Goal: Task Accomplishment & Management: Complete application form

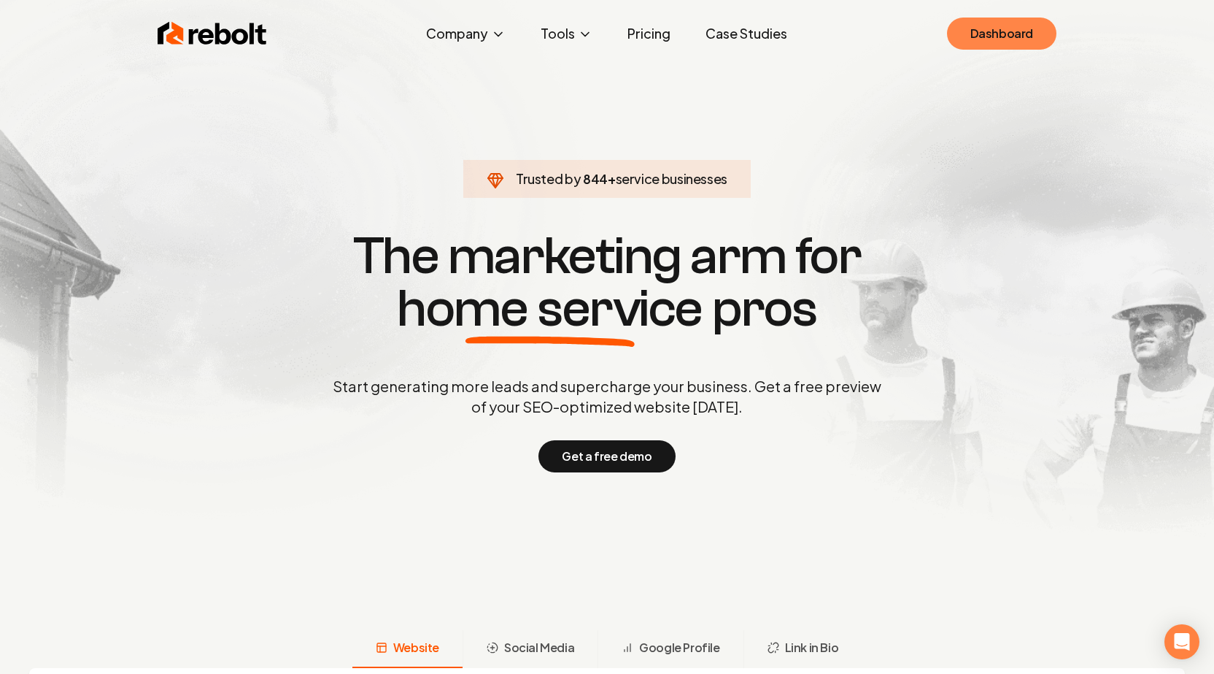
click at [995, 45] on link "Dashboard" at bounding box center [1001, 34] width 109 height 32
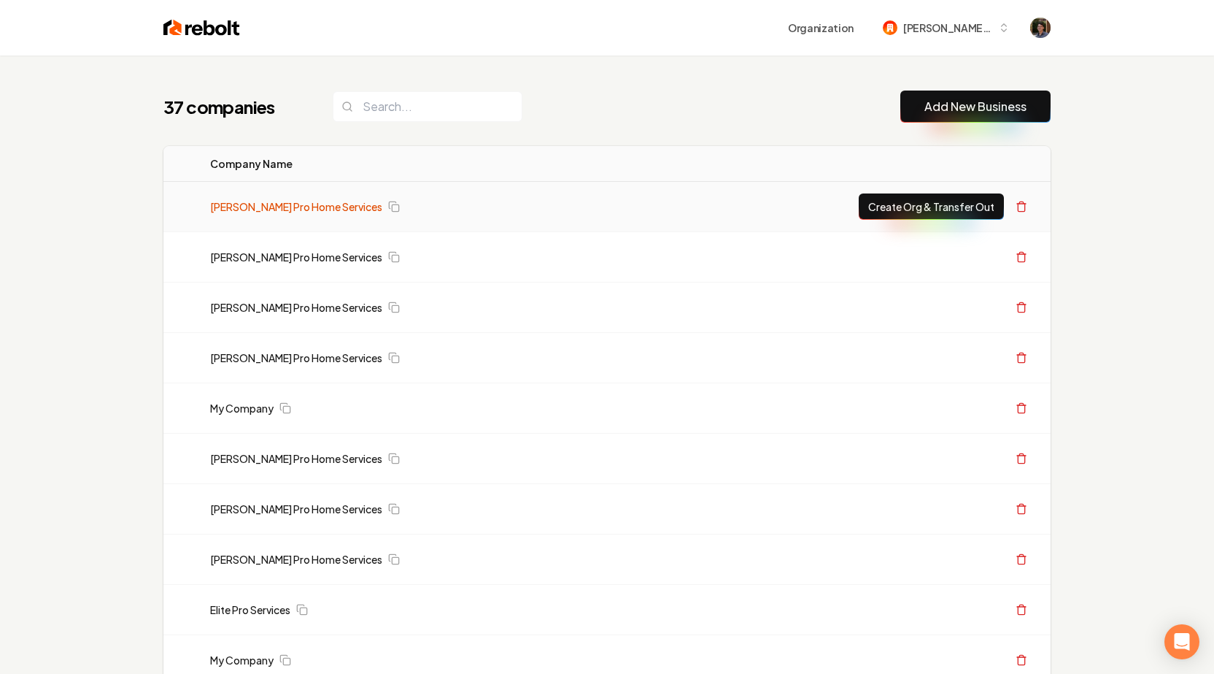
click at [297, 204] on link "[PERSON_NAME] Pro Home Services" at bounding box center [296, 206] width 172 height 15
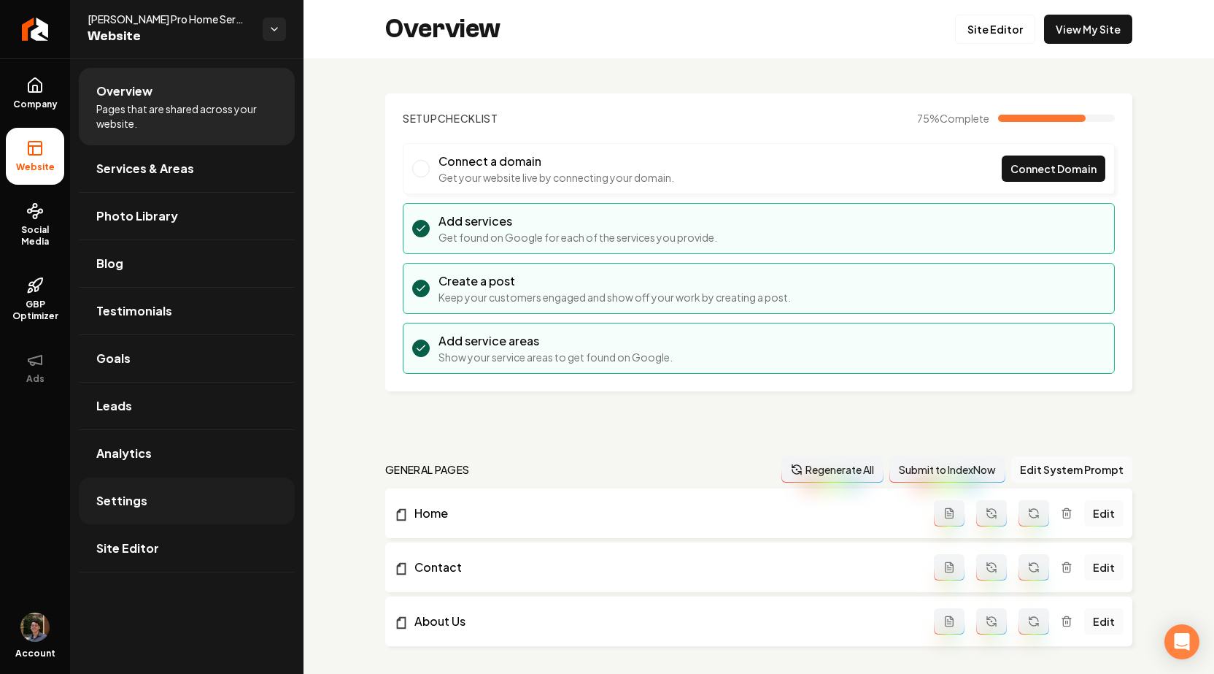
click at [138, 517] on link "Settings" at bounding box center [187, 500] width 216 height 47
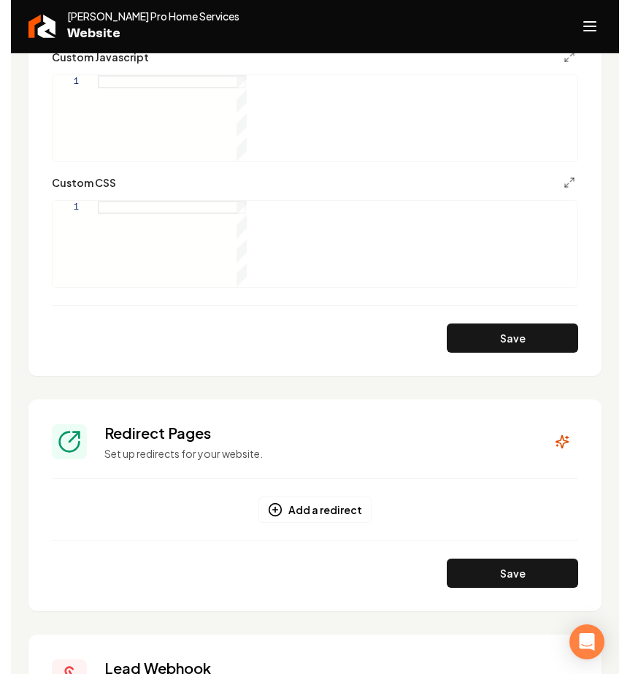
scroll to position [1019, 0]
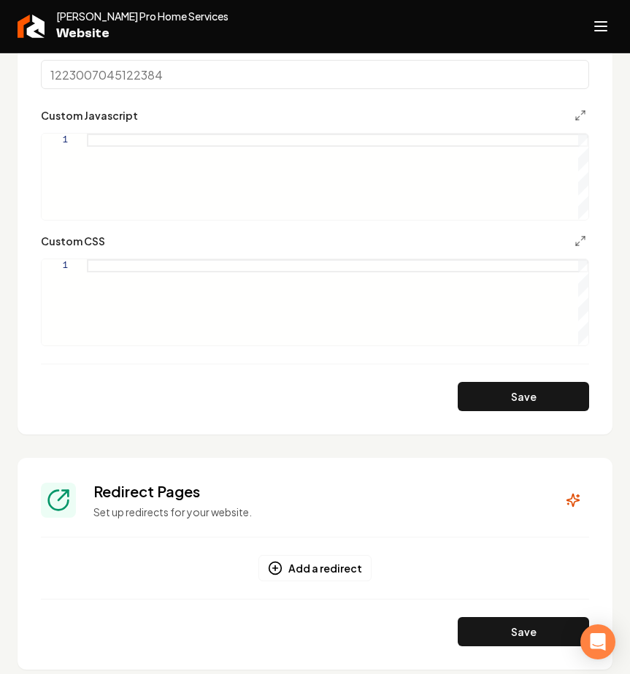
click at [563, 513] on div "Redirect Pages Set up redirects for your website." at bounding box center [315, 500] width 548 height 38
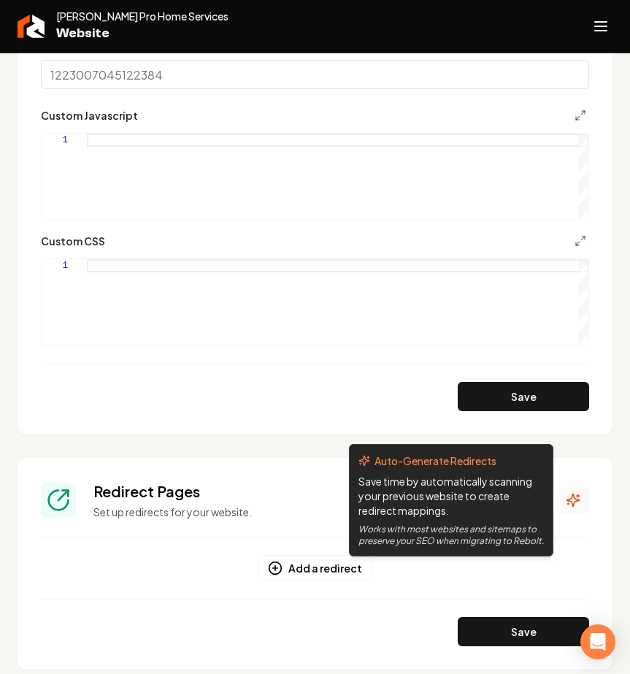
click at [566, 506] on icon "Main content area" at bounding box center [573, 500] width 15 height 15
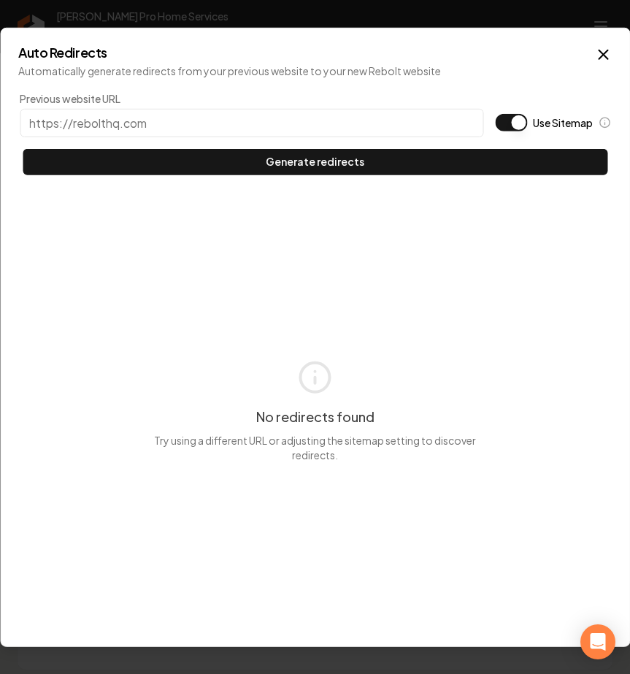
click at [328, 120] on input "Previous website URL" at bounding box center [251, 122] width 463 height 28
click at [503, 123] on button "Use Sitemap" at bounding box center [511, 122] width 32 height 18
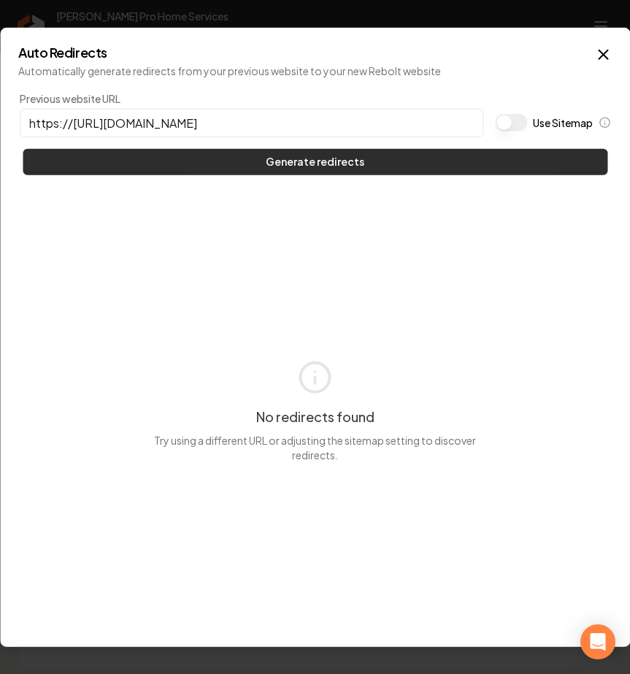
click at [469, 155] on button "Generate redirects" at bounding box center [315, 161] width 585 height 26
click at [305, 165] on button "Generate redirects" at bounding box center [315, 161] width 585 height 26
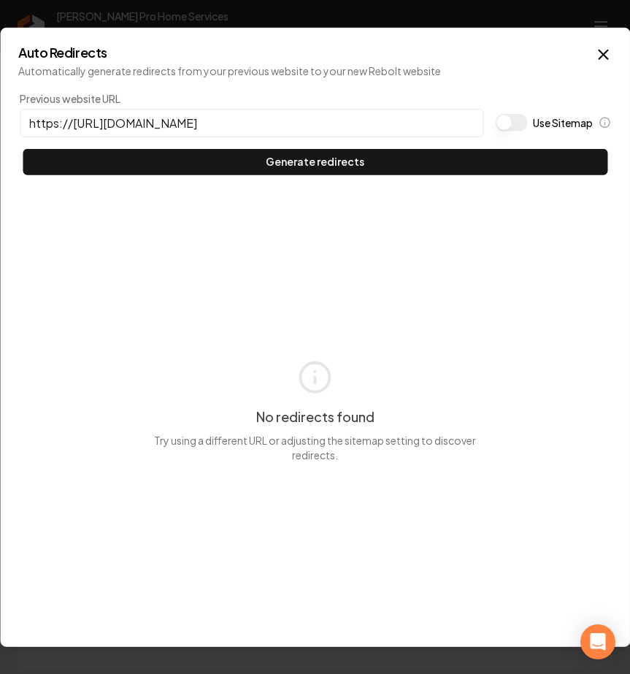
click at [511, 118] on button "Use Sitemap" at bounding box center [511, 122] width 32 height 18
click at [308, 115] on input "https://http://pristinecleanlosangeles.com/" at bounding box center [251, 122] width 463 height 28
drag, startPoint x: 110, startPoint y: 122, endPoint x: 70, endPoint y: 124, distance: 40.2
click at [70, 124] on input "https://http://pristinecleanlosangeles.com/" at bounding box center [251, 122] width 463 height 28
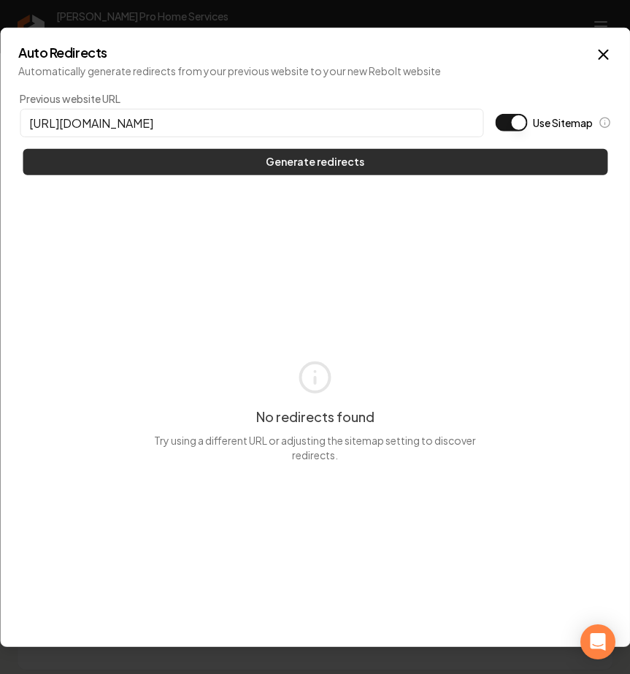
type input "https://pristinecleanlosangeles.com/"
click at [115, 153] on button "Generate redirects" at bounding box center [315, 161] width 585 height 26
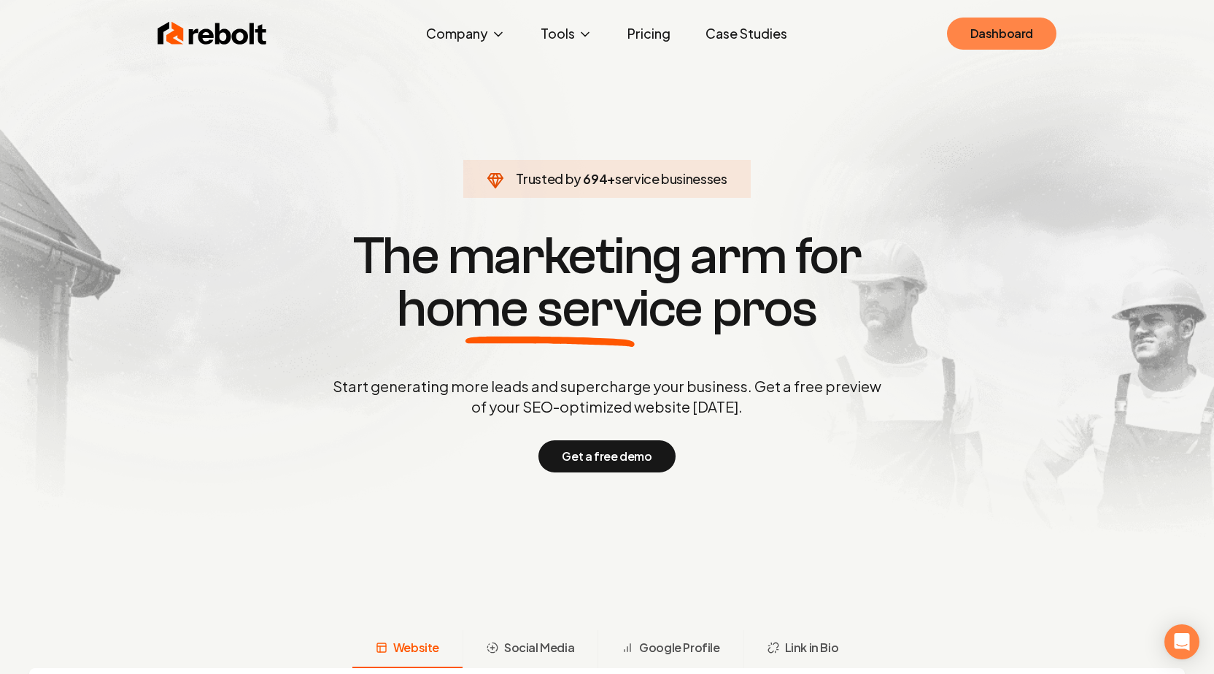
click at [984, 47] on link "Dashboard" at bounding box center [1001, 34] width 109 height 32
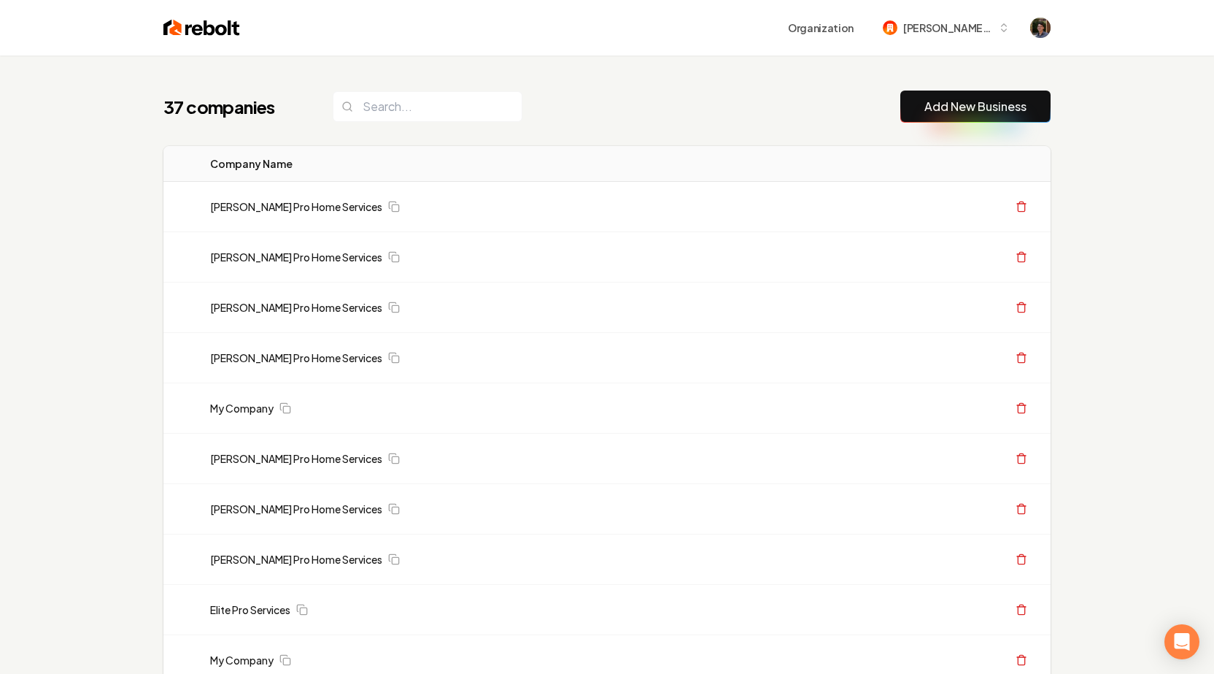
click at [946, 116] on button "Add New Business" at bounding box center [975, 106] width 150 height 32
click at [969, 103] on link "Add New Business" at bounding box center [976, 107] width 102 height 18
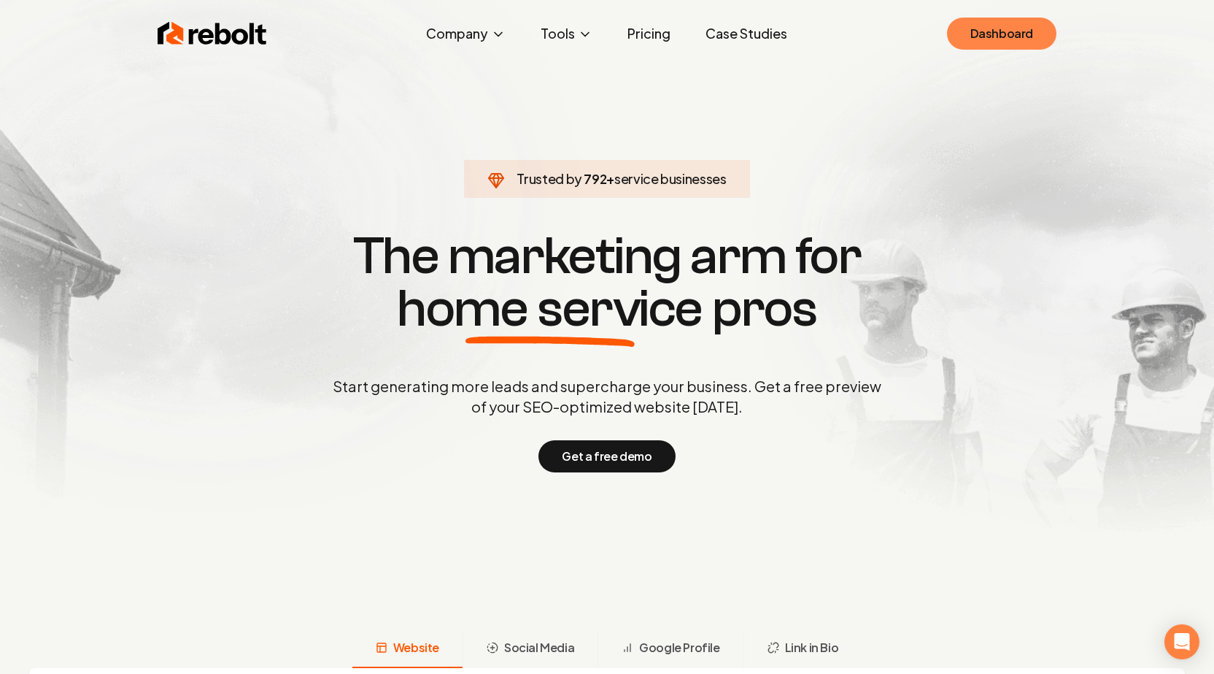
click at [959, 34] on link "Dashboard" at bounding box center [1001, 34] width 109 height 32
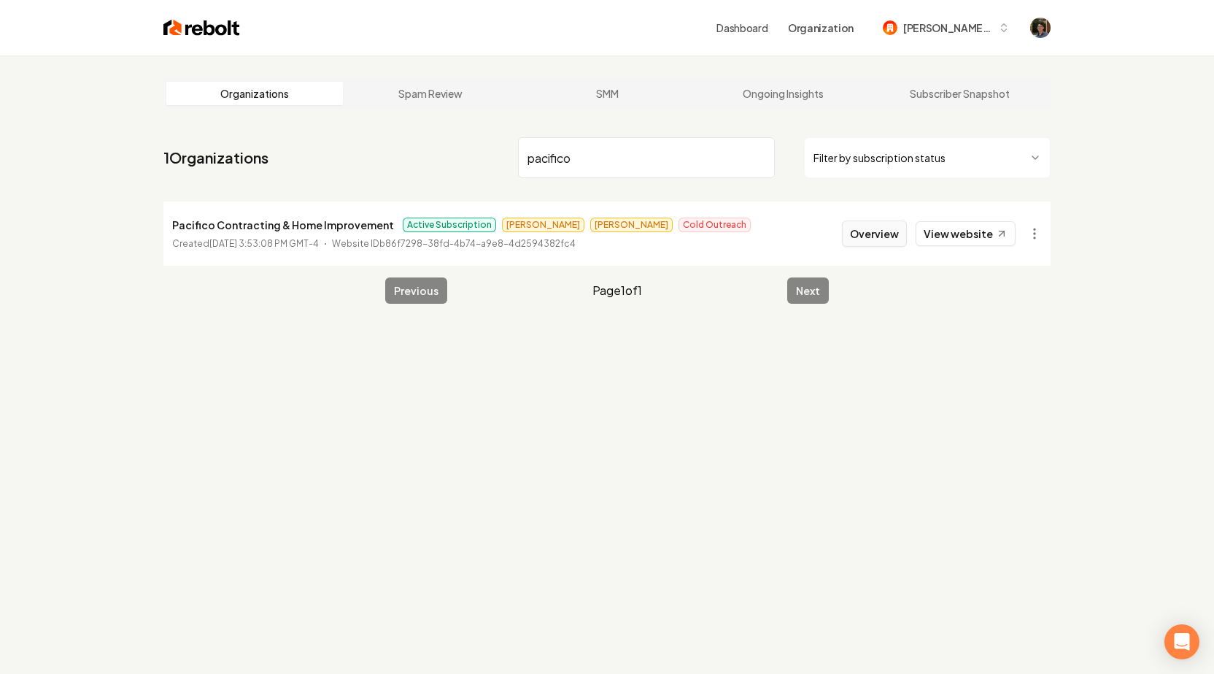
type input "pacifico"
click at [877, 234] on button "Overview" at bounding box center [874, 233] width 65 height 26
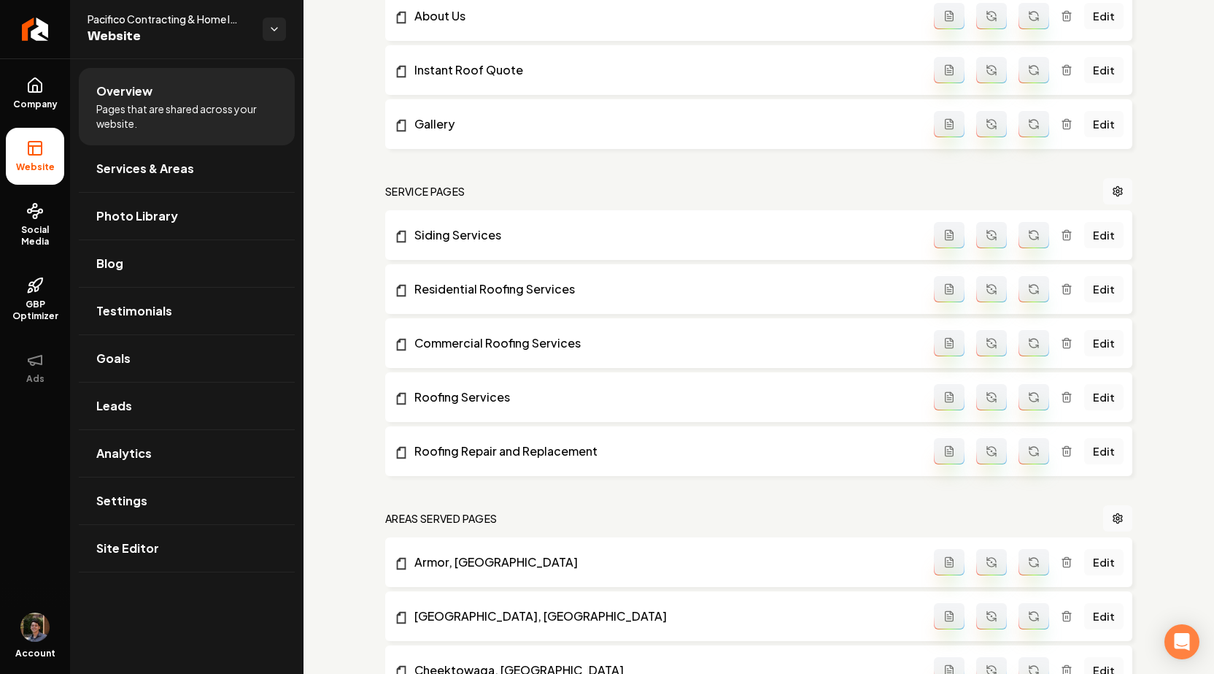
scroll to position [710, 0]
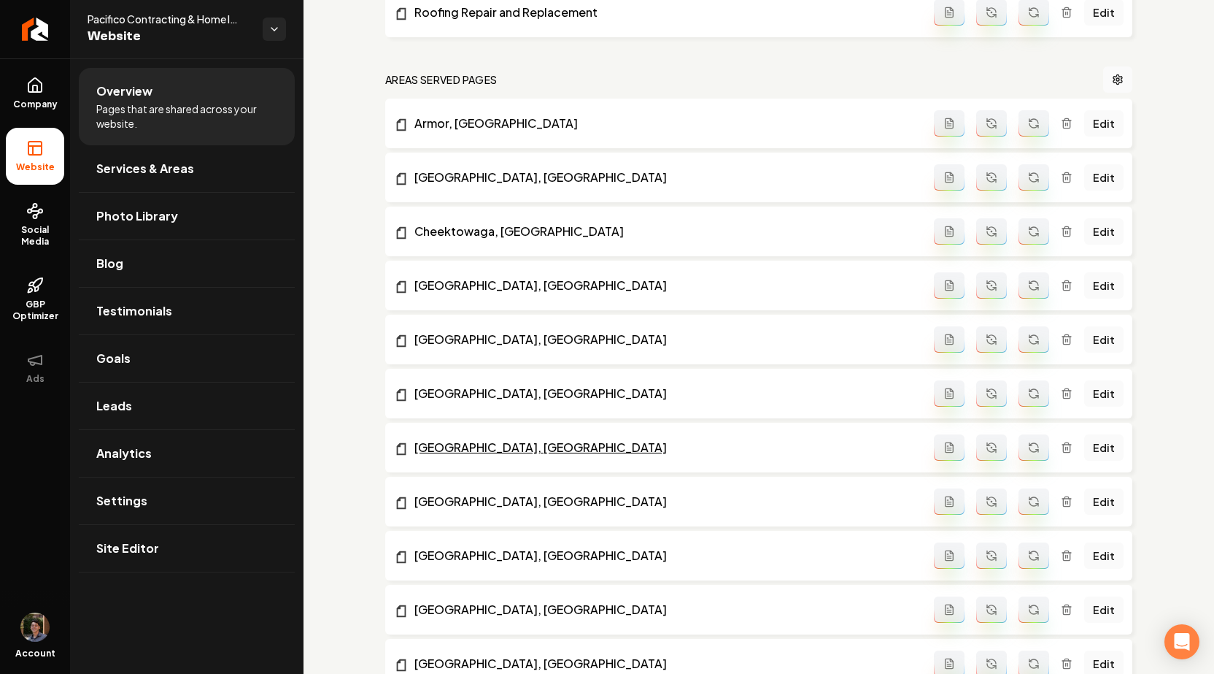
click at [479, 444] on link "Williamsville, NY" at bounding box center [664, 448] width 540 height 18
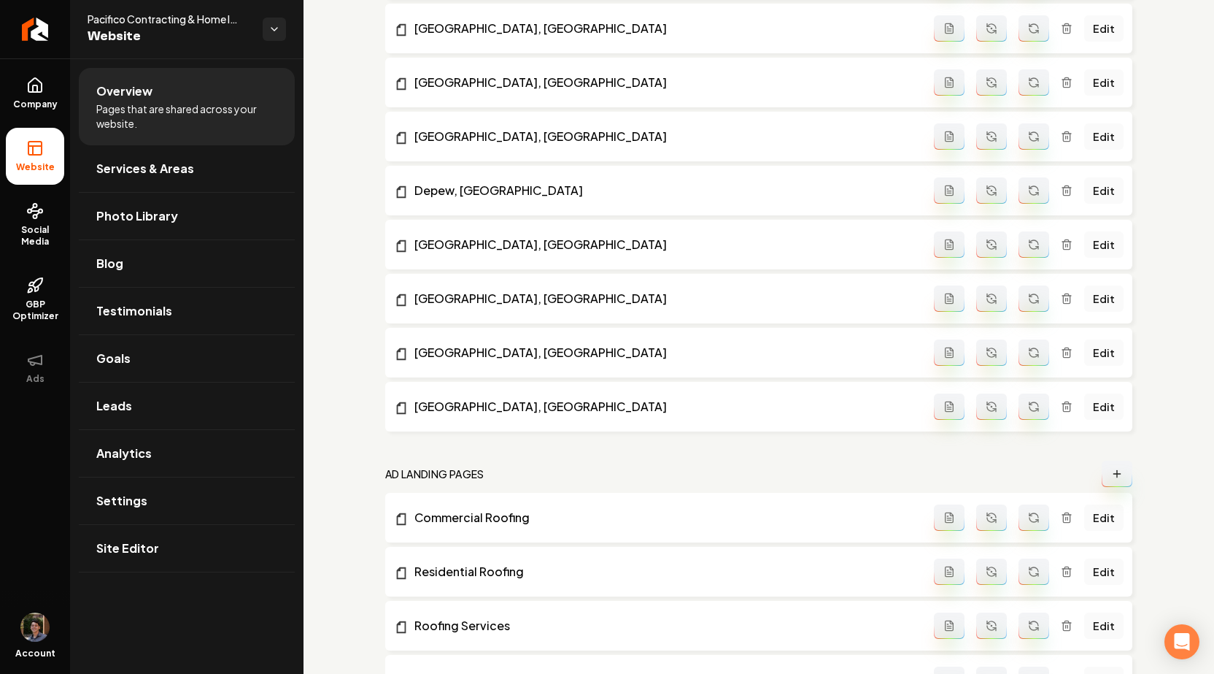
scroll to position [1405, 0]
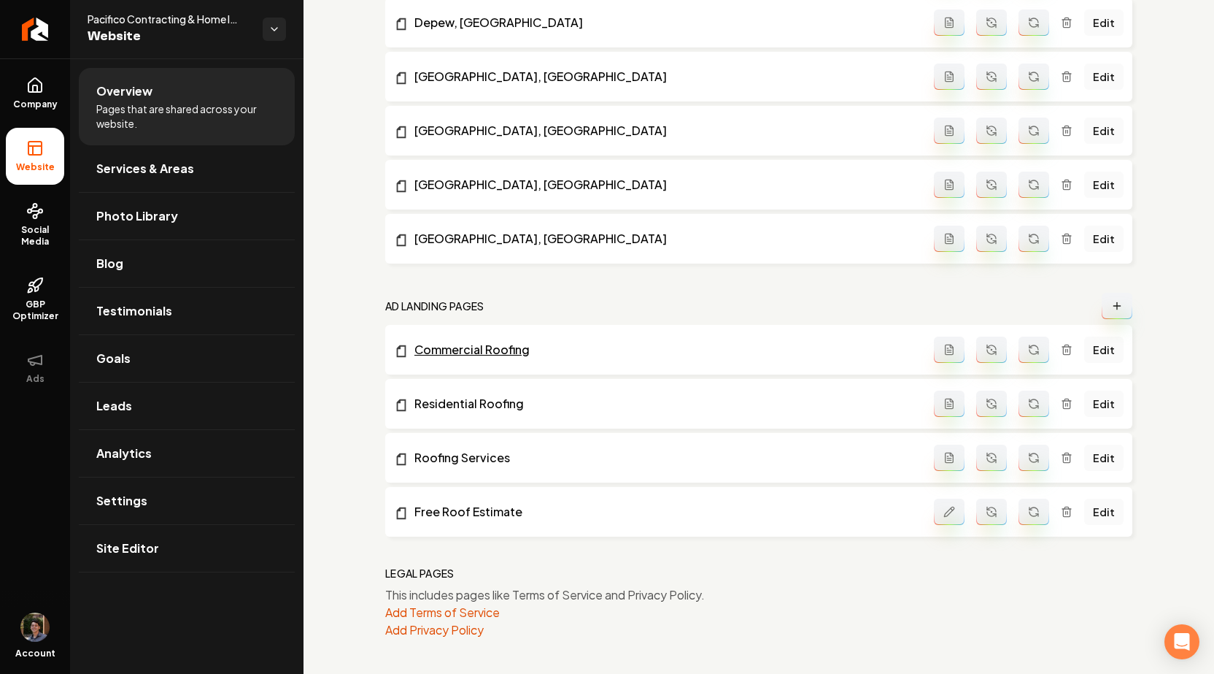
click at [492, 348] on link "Commercial Roofing" at bounding box center [664, 350] width 540 height 18
click at [42, 41] on link "Return to dashboard" at bounding box center [35, 29] width 70 height 58
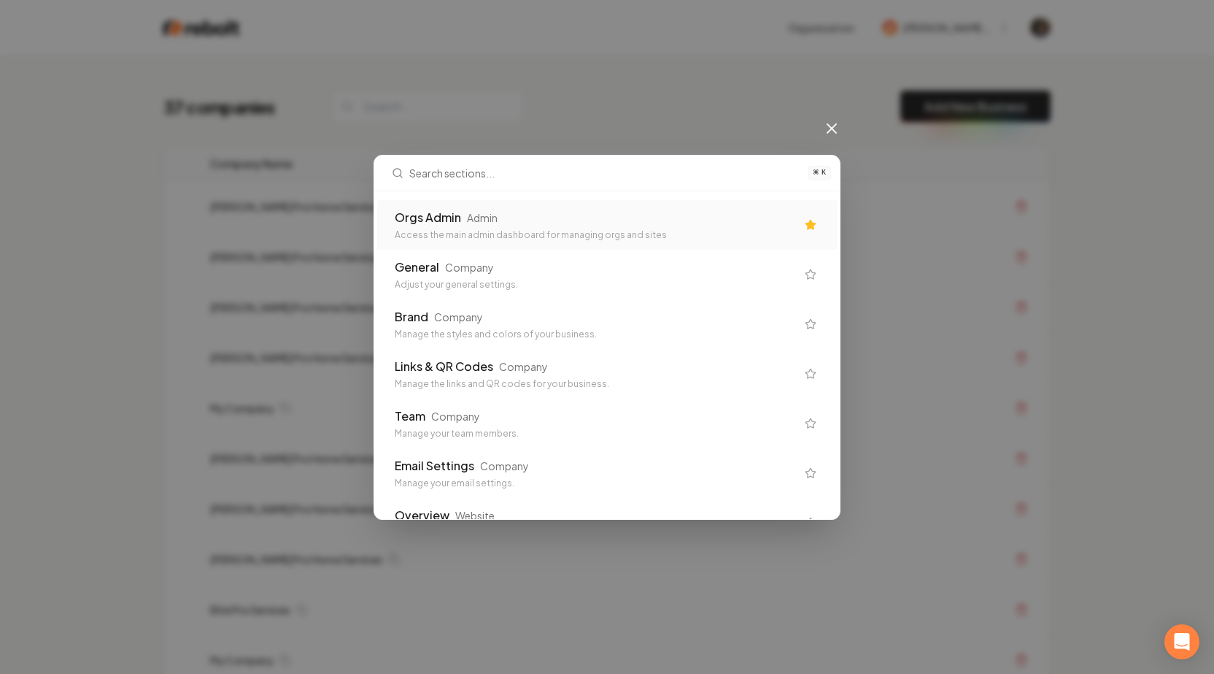
click at [223, 262] on div "⌘ K Orgs Admin Admin Access the main admin dashboard for managing orgs and site…" at bounding box center [607, 337] width 1214 height 674
click at [836, 124] on icon at bounding box center [832, 128] width 9 height 9
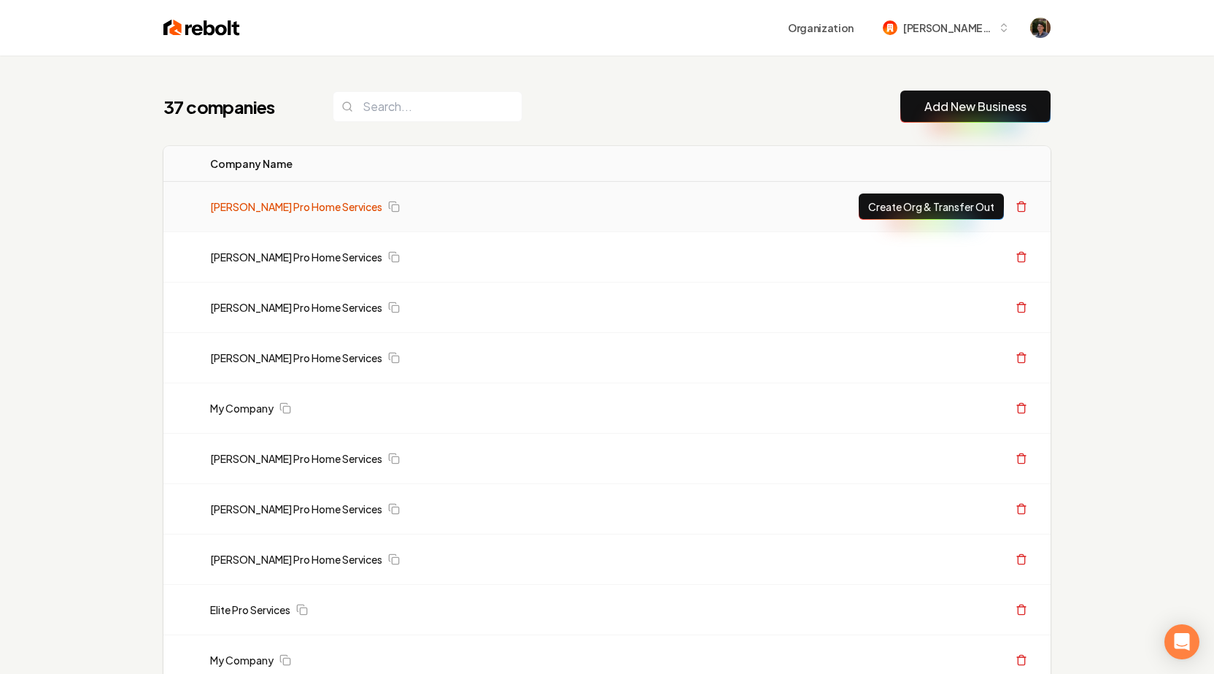
click at [314, 213] on link "[PERSON_NAME] Pro Home Services" at bounding box center [296, 206] width 172 height 15
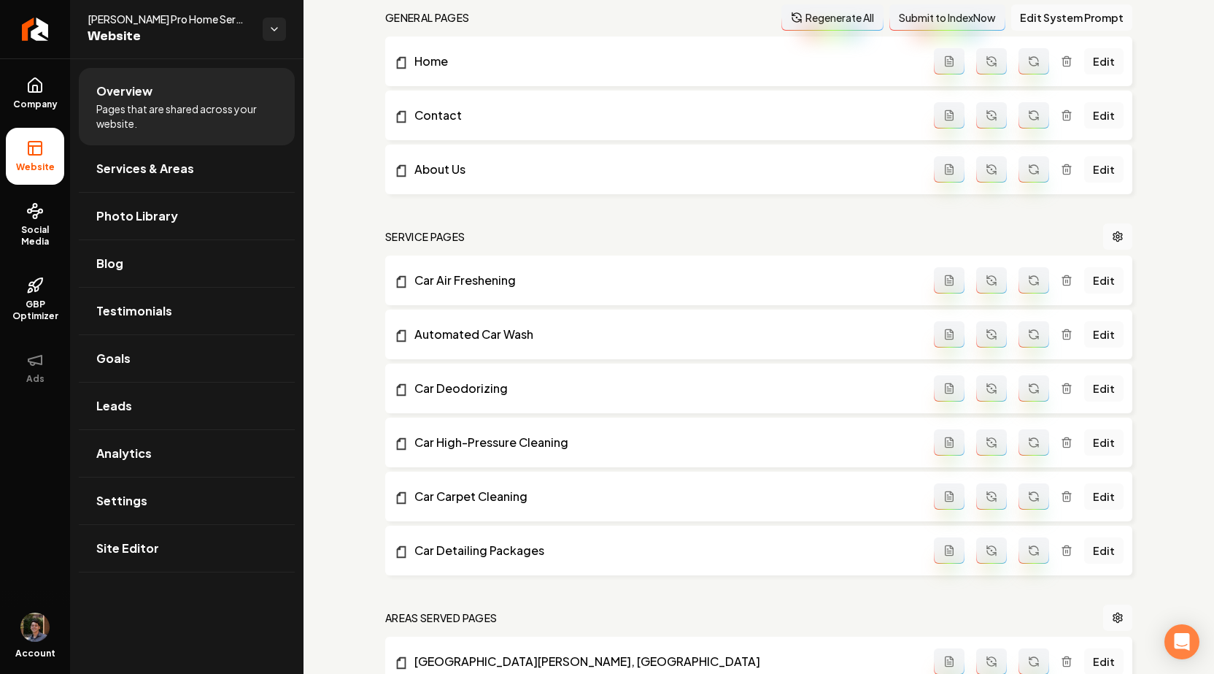
scroll to position [657, 0]
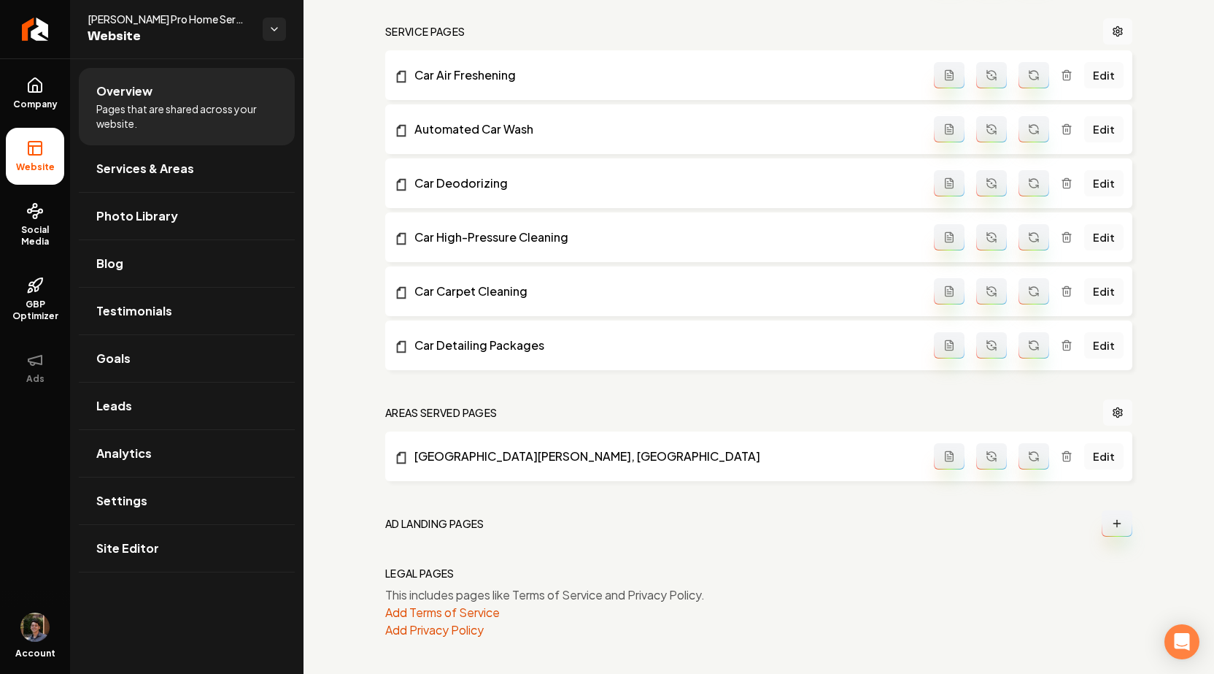
click at [1116, 531] on button "Main content area" at bounding box center [1117, 523] width 31 height 26
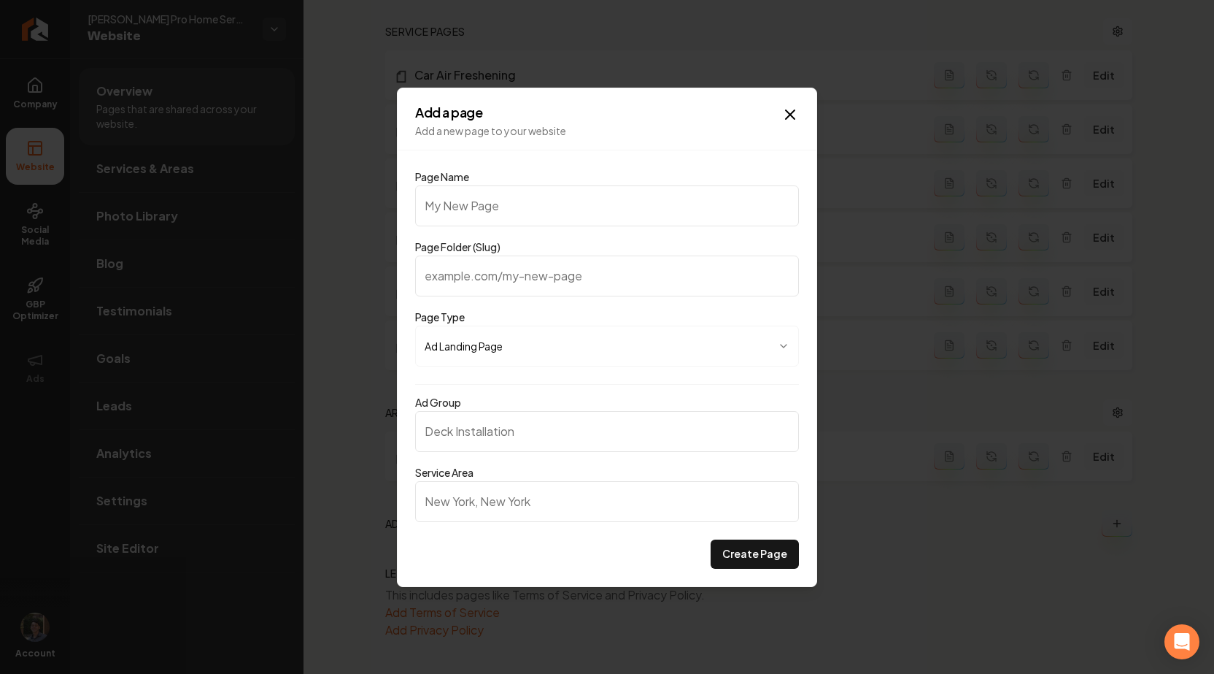
type input "t"
type input "te"
type input "tes"
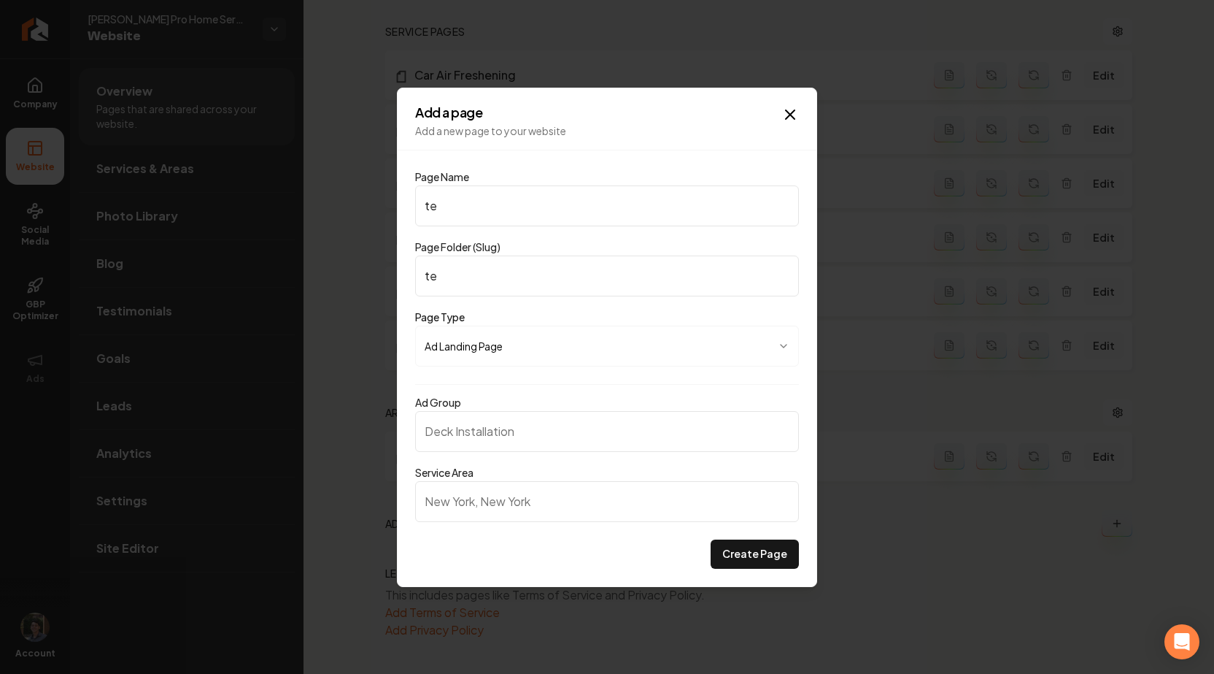
type input "tes"
type input "test"
click at [769, 547] on button "Create Page" at bounding box center [755, 553] width 88 height 29
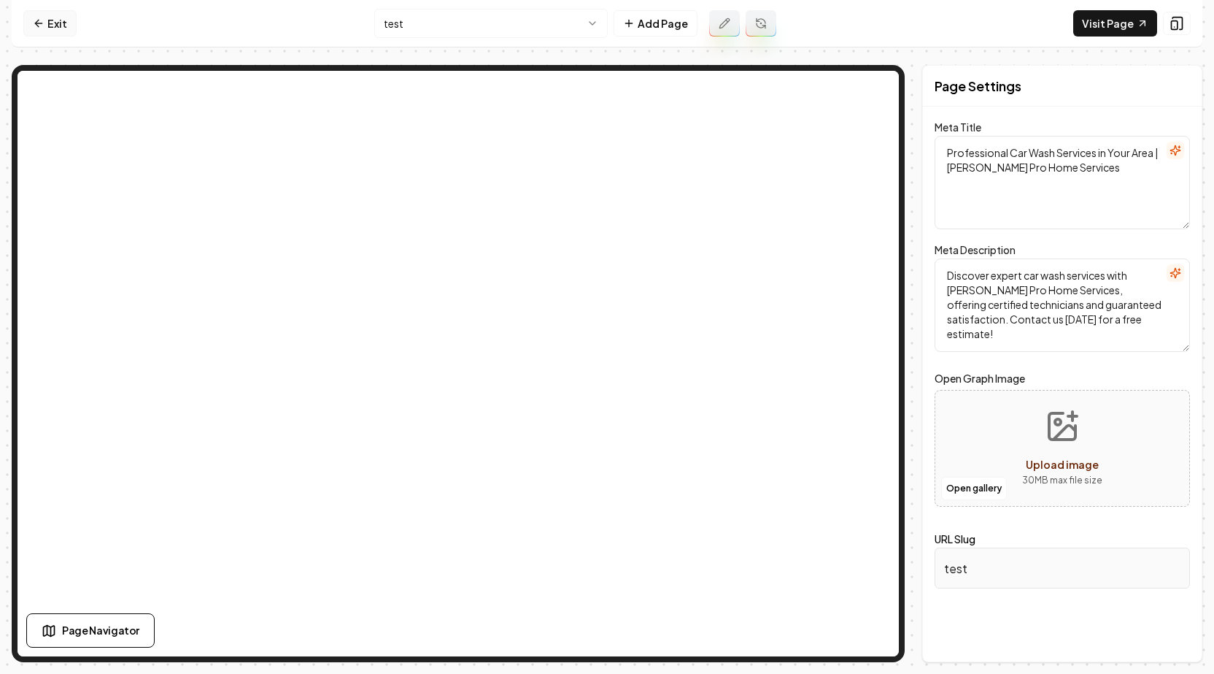
click at [45, 27] on link "Exit" at bounding box center [49, 23] width 53 height 26
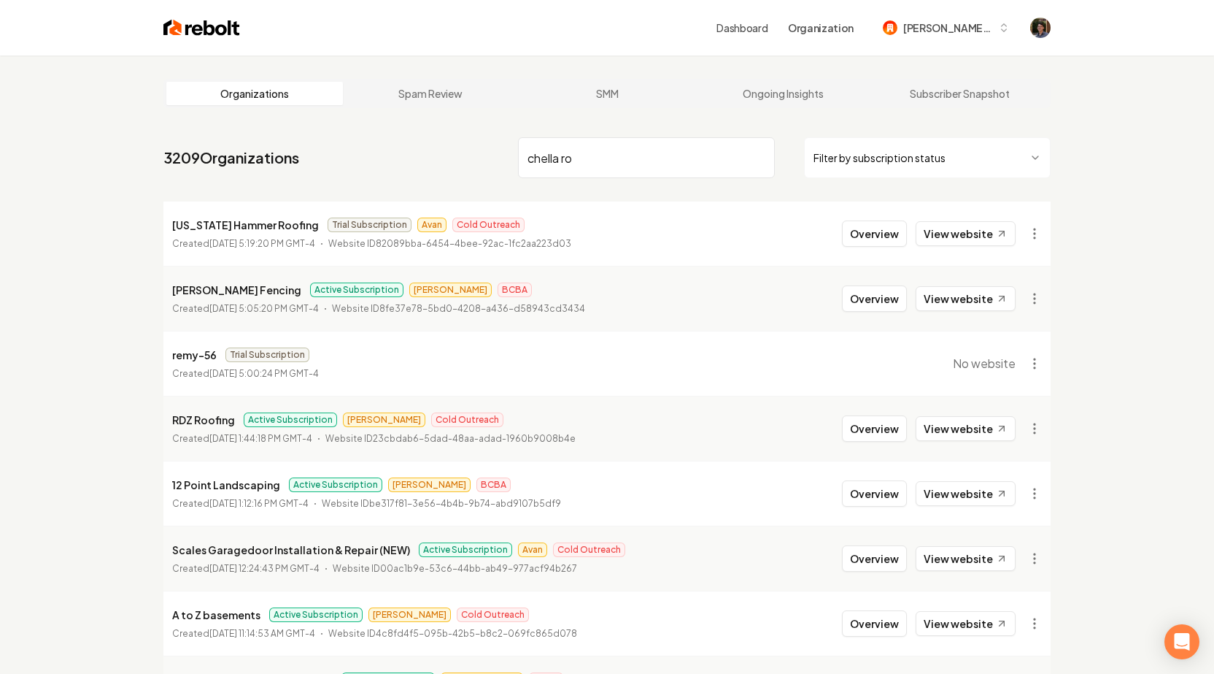
type input "chella roo"
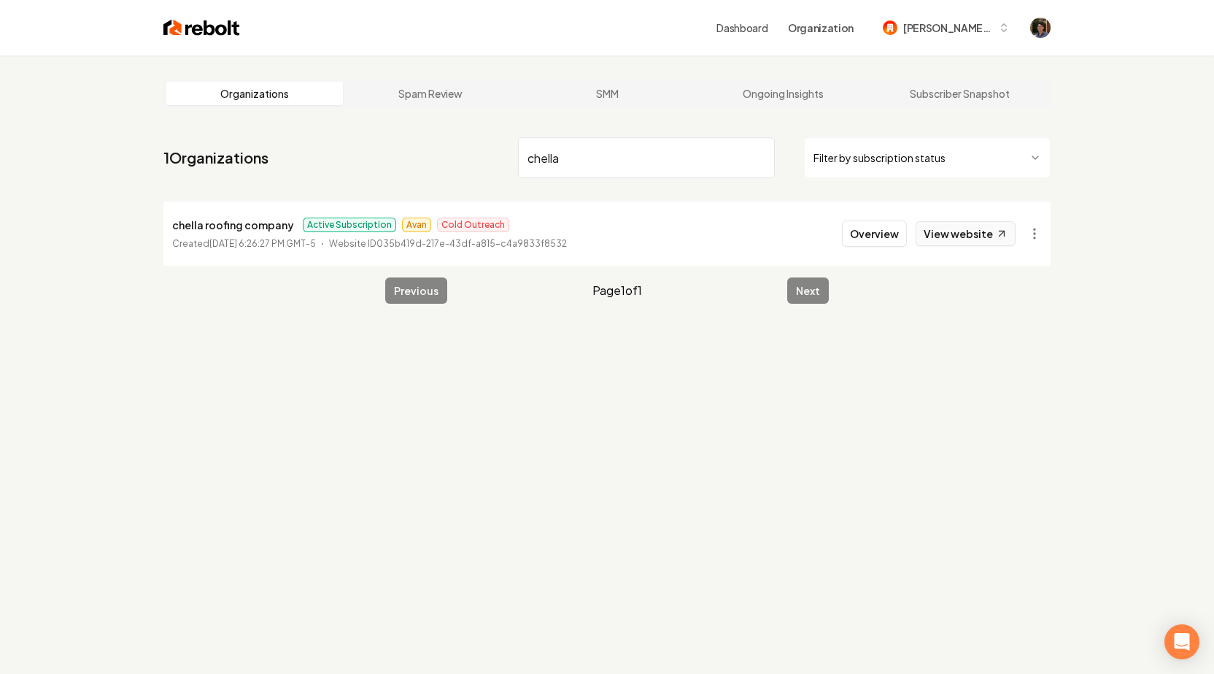
type input "chella"
click at [942, 227] on link "View website" at bounding box center [966, 233] width 100 height 25
click at [890, 233] on button "Overview" at bounding box center [874, 233] width 65 height 26
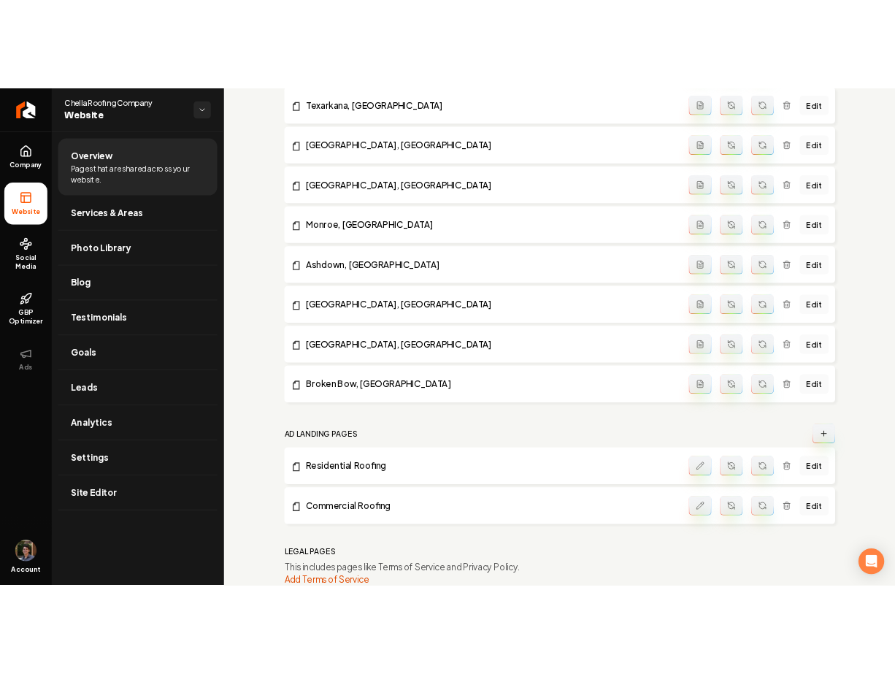
scroll to position [1675, 0]
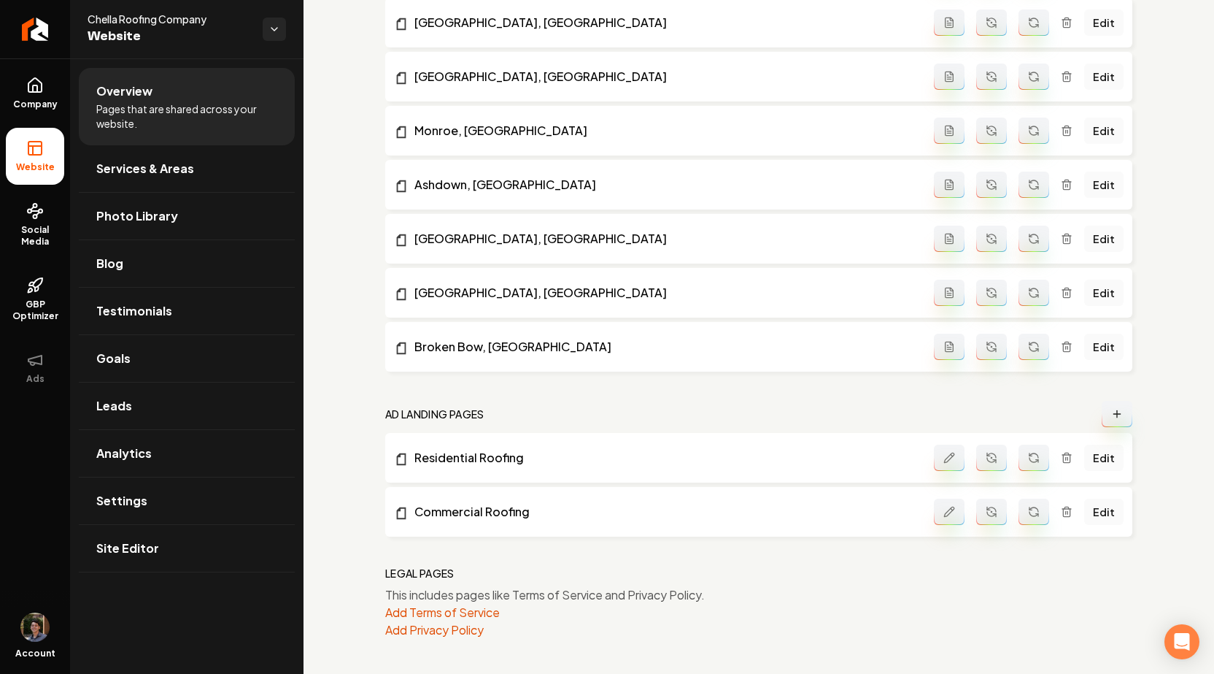
click at [1122, 401] on button "Main content area" at bounding box center [1117, 414] width 31 height 26
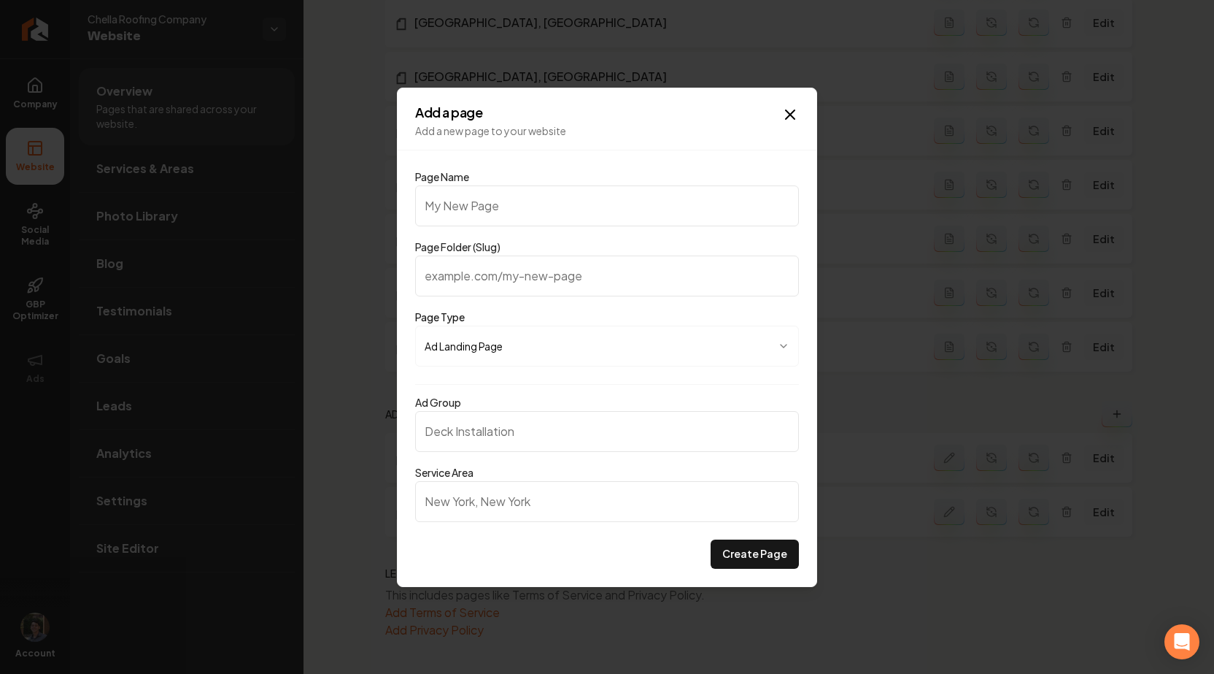
type input "t"
type input "te"
type input "tes"
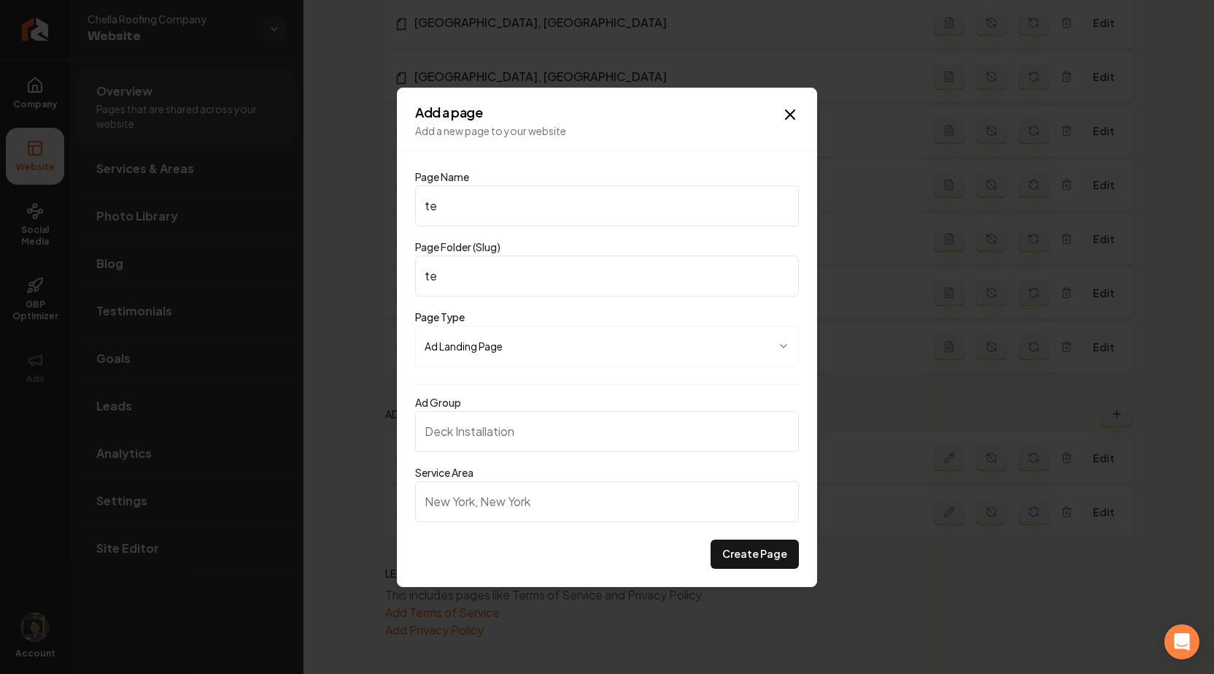
type input "tes"
type input "test"
click at [738, 444] on input "Ad Group" at bounding box center [607, 431] width 384 height 41
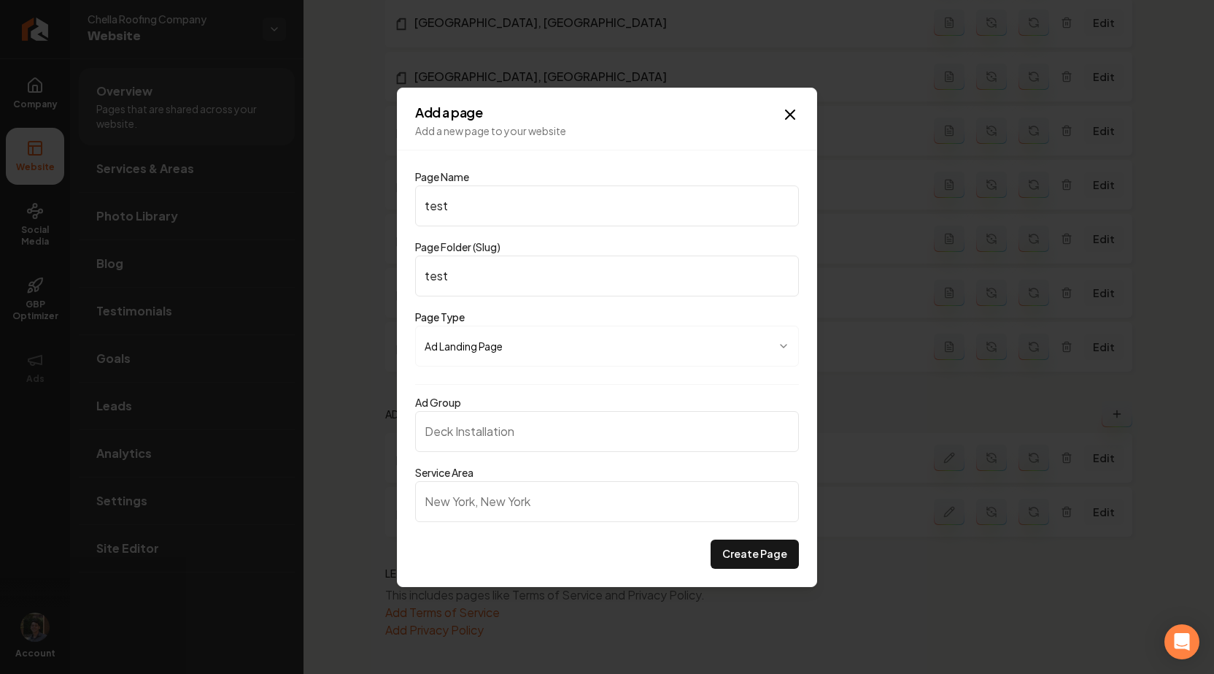
click at [711, 495] on input "Service Area" at bounding box center [607, 501] width 384 height 41
type input "atlanta"
click at [660, 417] on input "Ad Group" at bounding box center [607, 431] width 384 height 41
type input "deck"
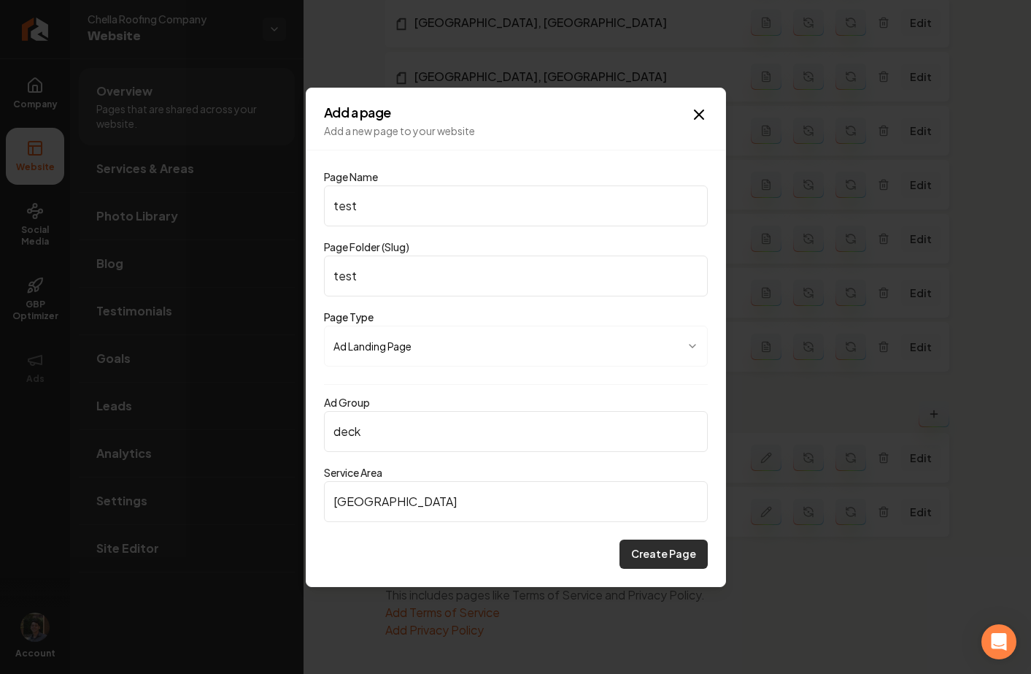
click at [654, 551] on button "Create Page" at bounding box center [664, 553] width 88 height 29
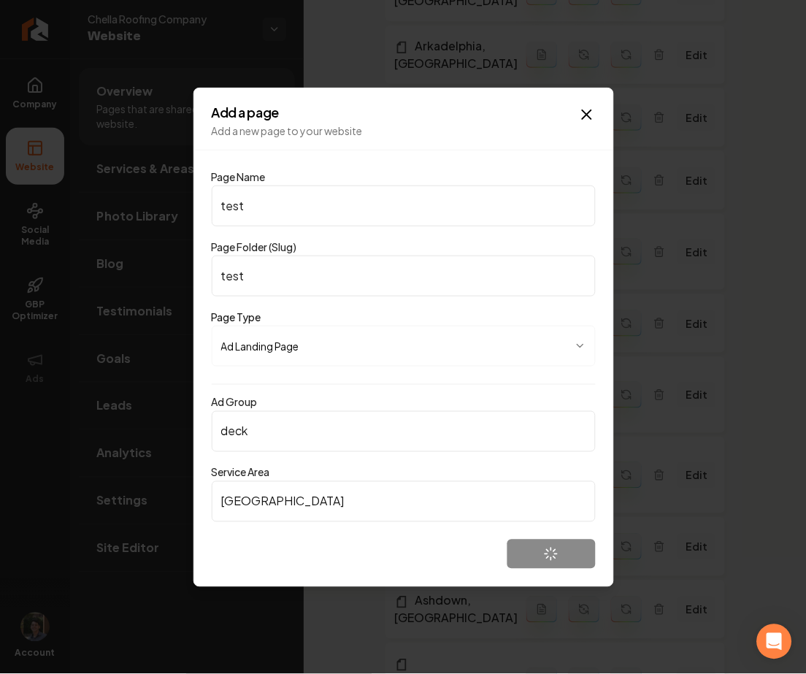
scroll to position [1686, 0]
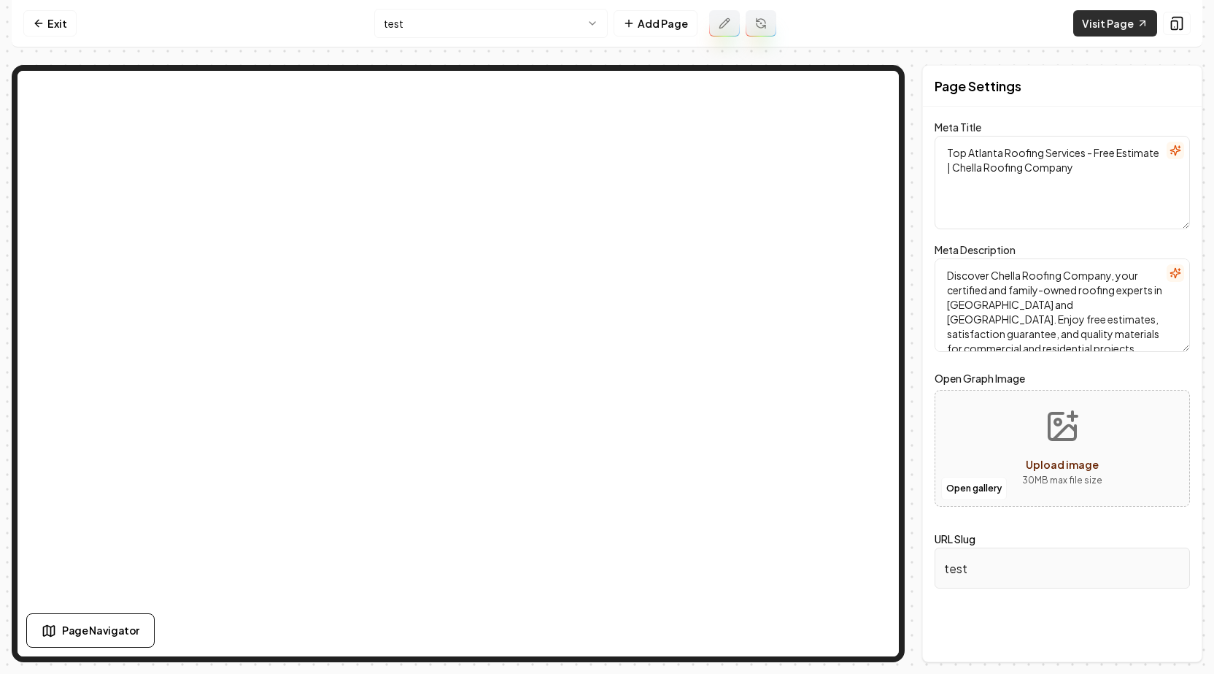
click at [805, 18] on link "Visit Page" at bounding box center [1115, 23] width 84 height 26
click at [38, 23] on icon at bounding box center [39, 24] width 12 height 12
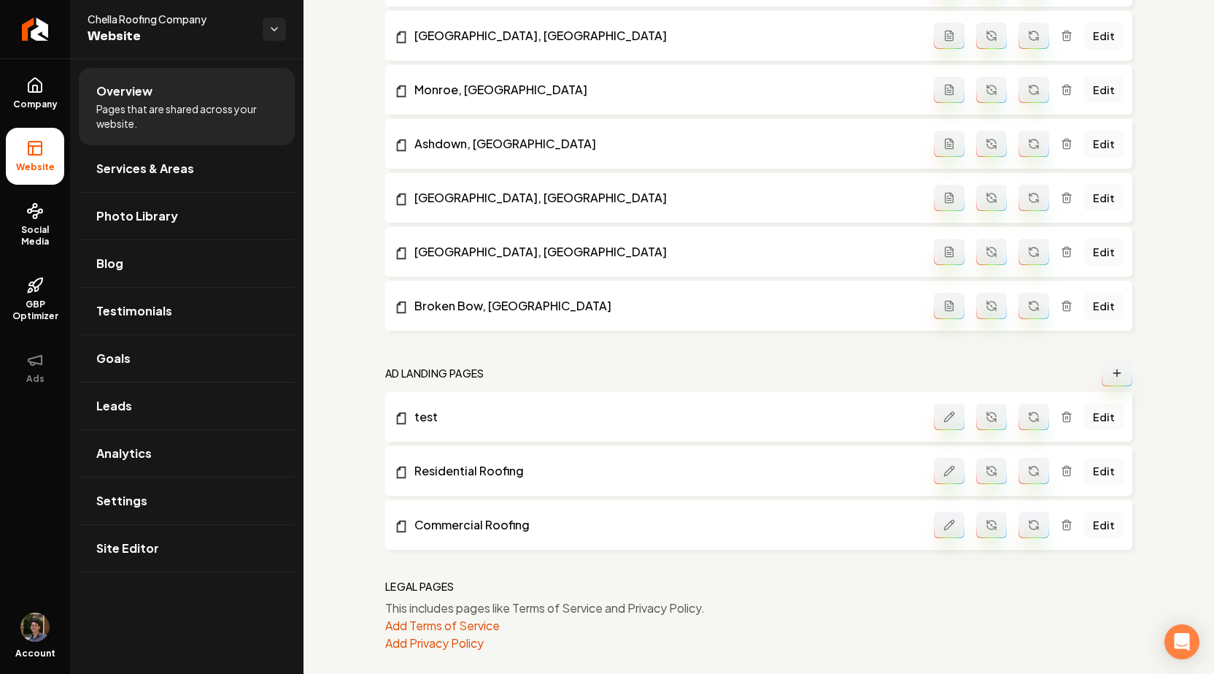
scroll to position [1729, 0]
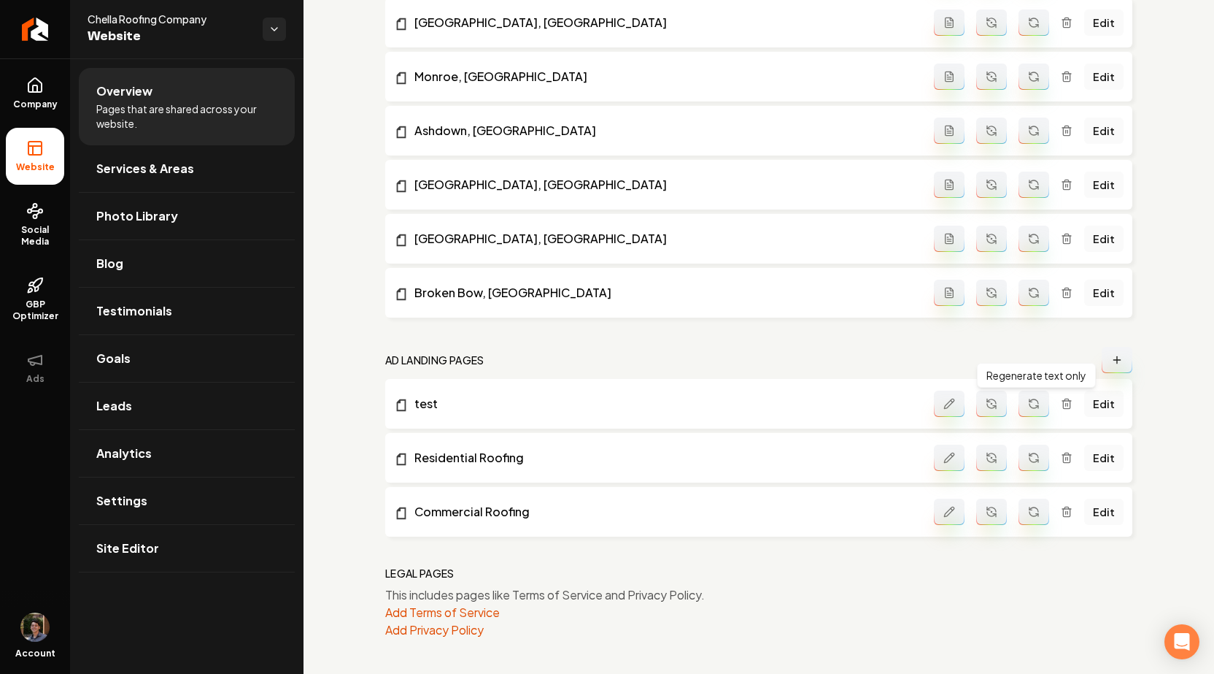
click at [805, 403] on icon "Main content area" at bounding box center [1034, 404] width 12 height 12
click at [422, 403] on link "test" at bounding box center [664, 404] width 540 height 18
click at [805, 352] on nav "Ad landing pages" at bounding box center [758, 360] width 747 height 26
click at [805, 401] on icon "Main content area" at bounding box center [988, 399] width 3 height 3
click at [433, 405] on link "test" at bounding box center [664, 404] width 540 height 18
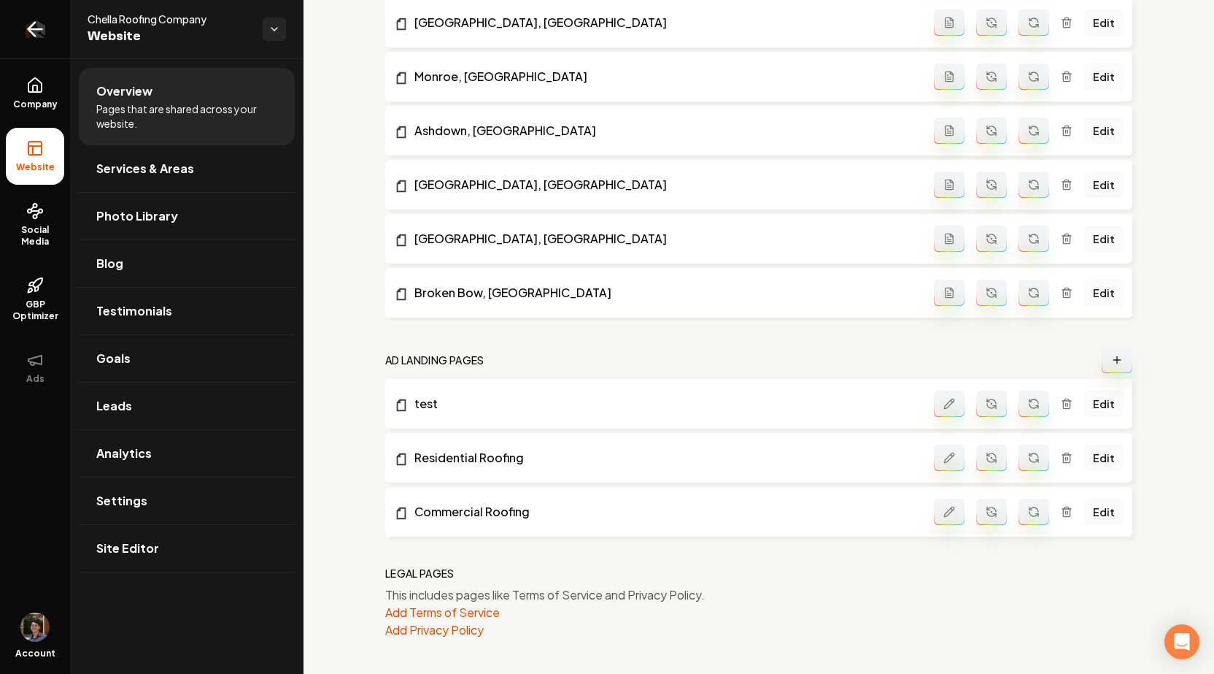
click at [47, 42] on link "Return to dashboard" at bounding box center [35, 29] width 70 height 58
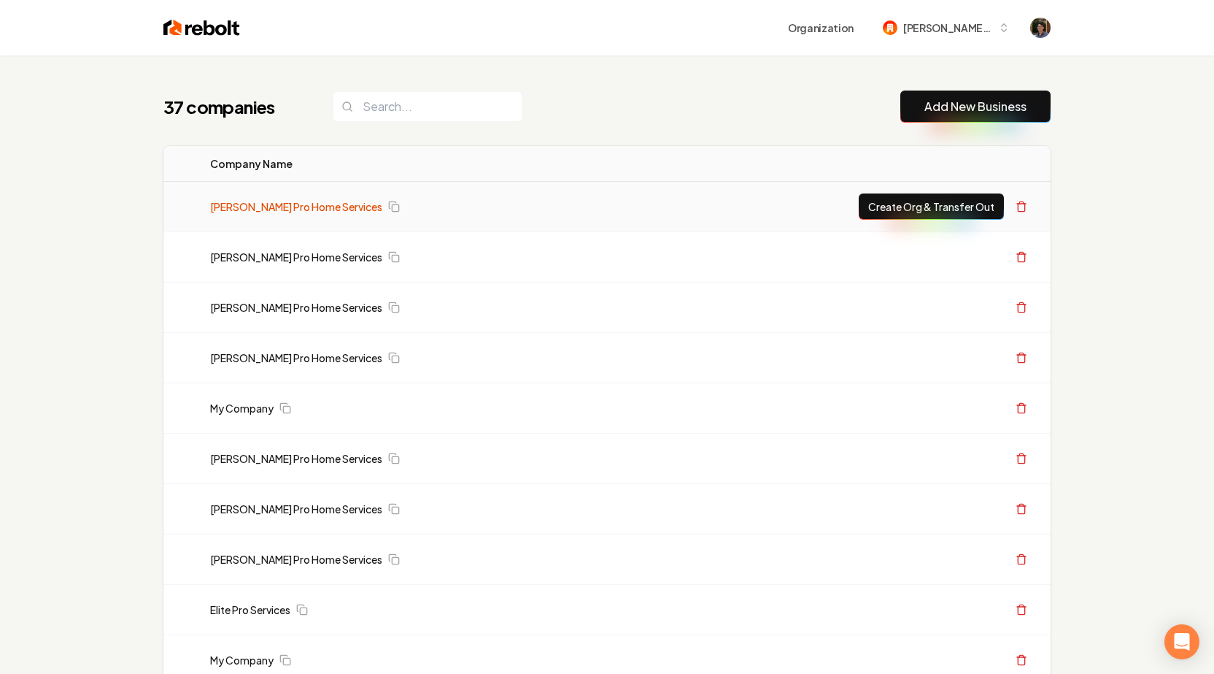
click at [273, 206] on link "Austin's Pro Home Services" at bounding box center [296, 206] width 172 height 15
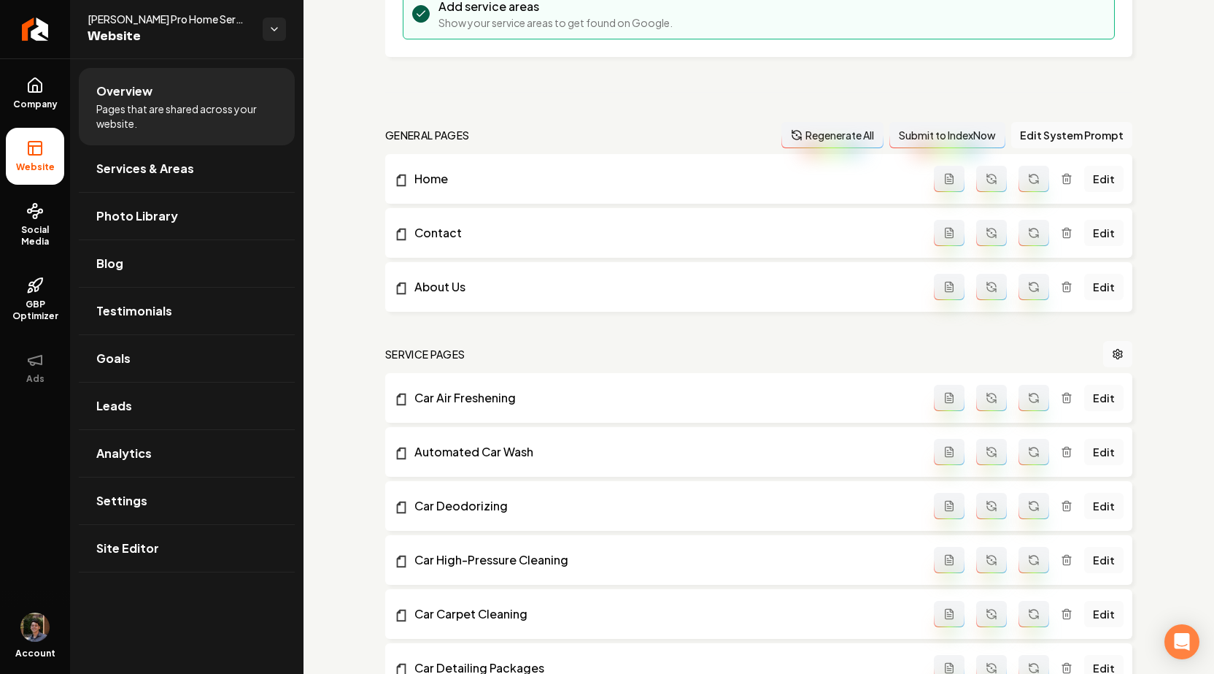
scroll to position [333, 0]
click at [805, 400] on icon "Main content area" at bounding box center [1034, 399] width 12 height 12
click at [499, 405] on link "Car Air Freshening" at bounding box center [664, 399] width 540 height 18
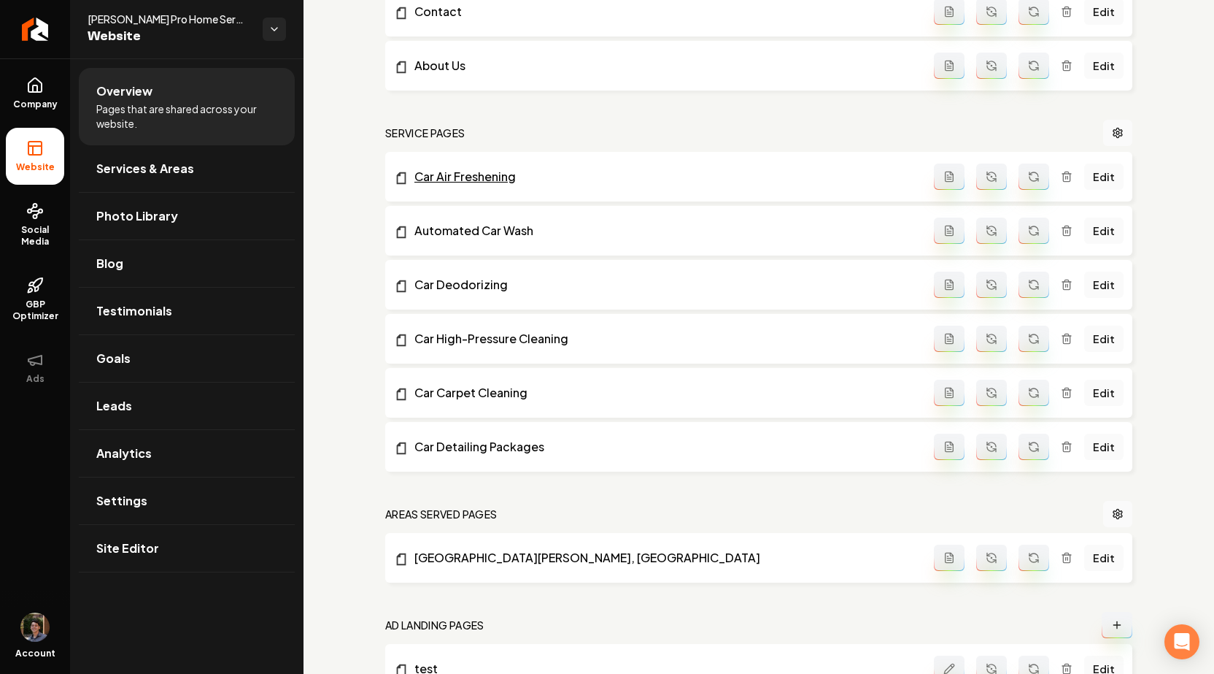
scroll to position [712, 0]
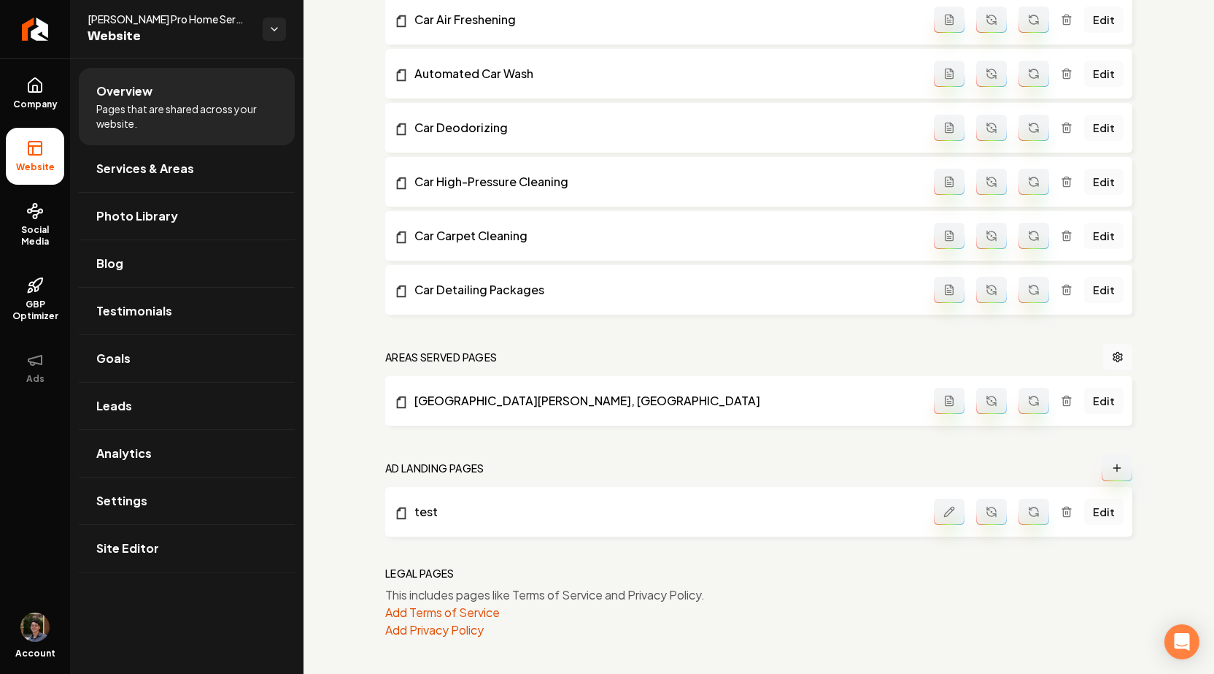
click at [414, 521] on li "test Edit" at bounding box center [758, 512] width 747 height 50
click at [436, 512] on link "test" at bounding box center [664, 512] width 540 height 18
click at [805, 511] on button "Main content area" at bounding box center [1034, 511] width 31 height 26
click at [431, 509] on link "test" at bounding box center [664, 512] width 540 height 18
click at [805, 459] on button "Main content area" at bounding box center [1117, 468] width 31 height 26
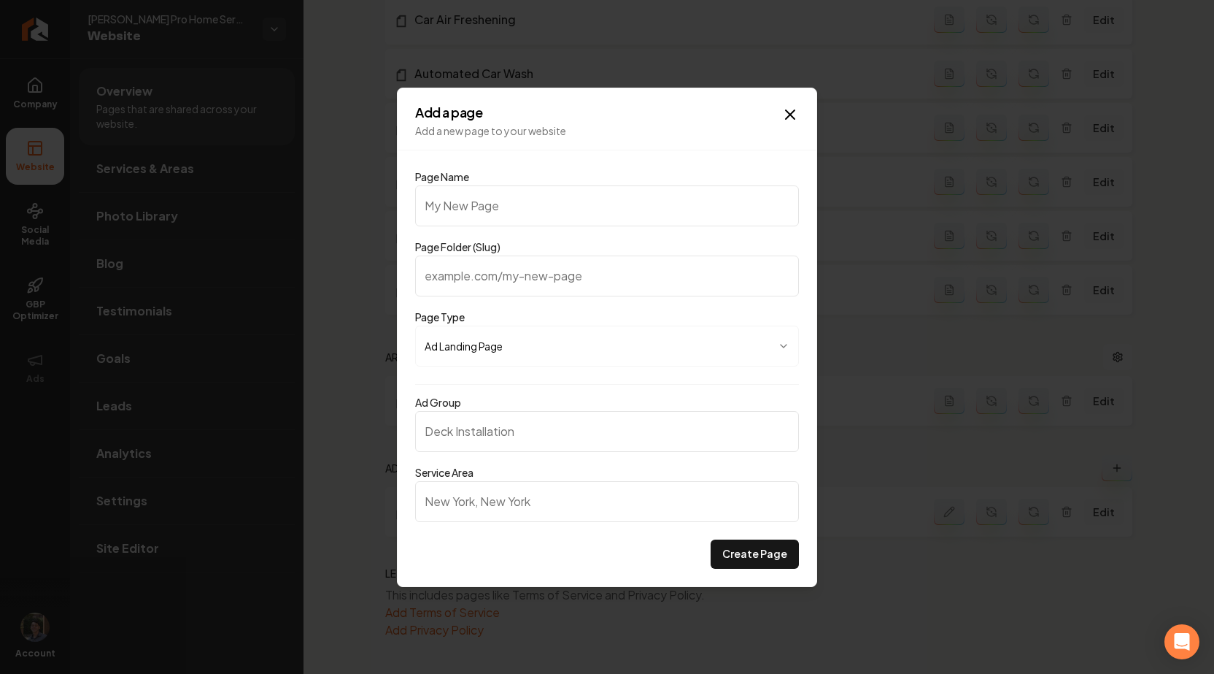
type input "s"
type input "sd"
type input "sdf"
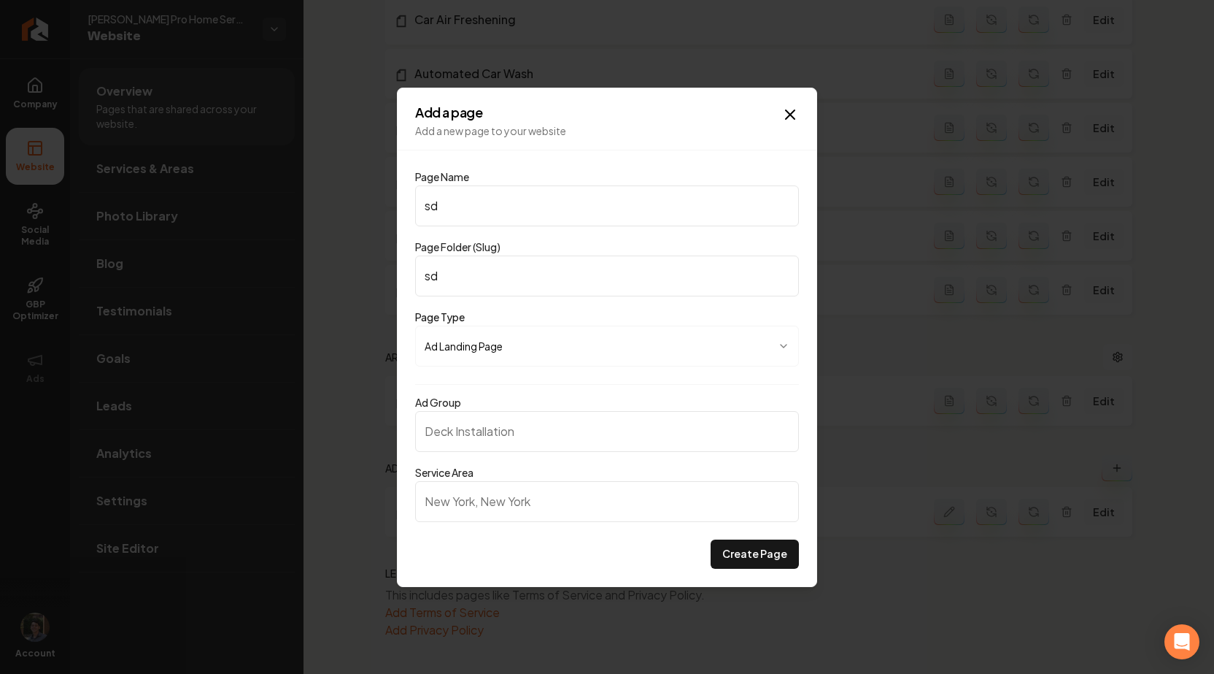
type input "sdf"
type input "sdfd"
type input "sdfds"
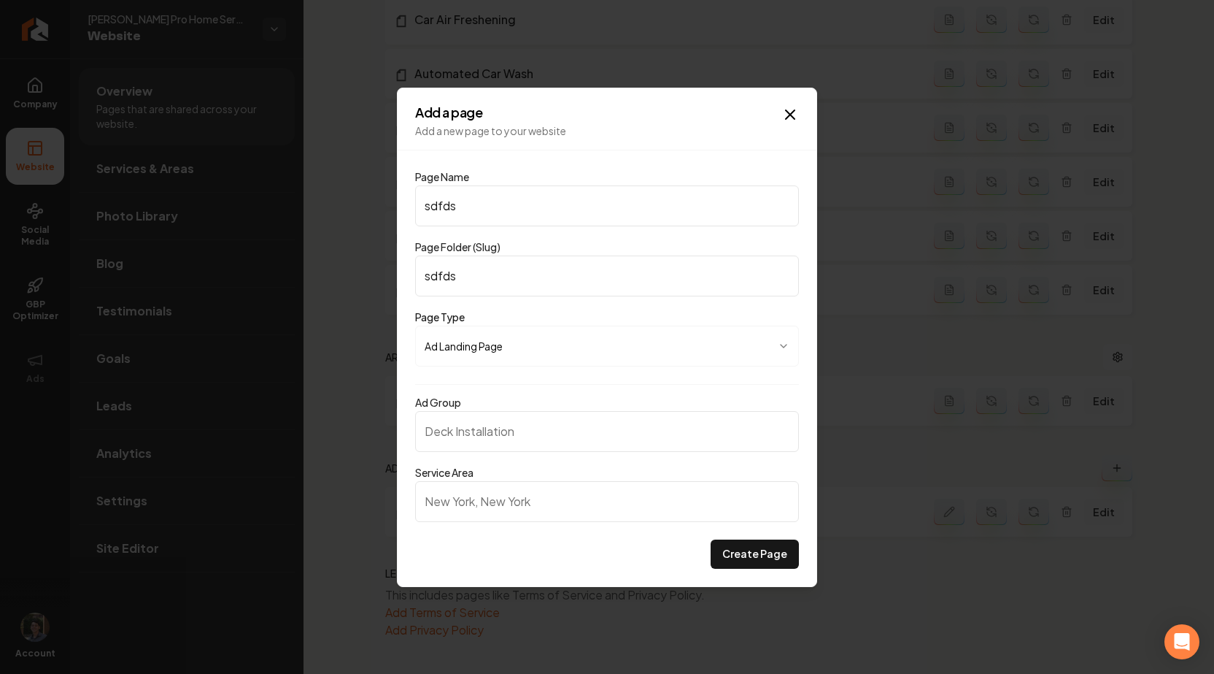
type input "sdfdsf"
click at [757, 561] on button "Create Page" at bounding box center [755, 553] width 88 height 29
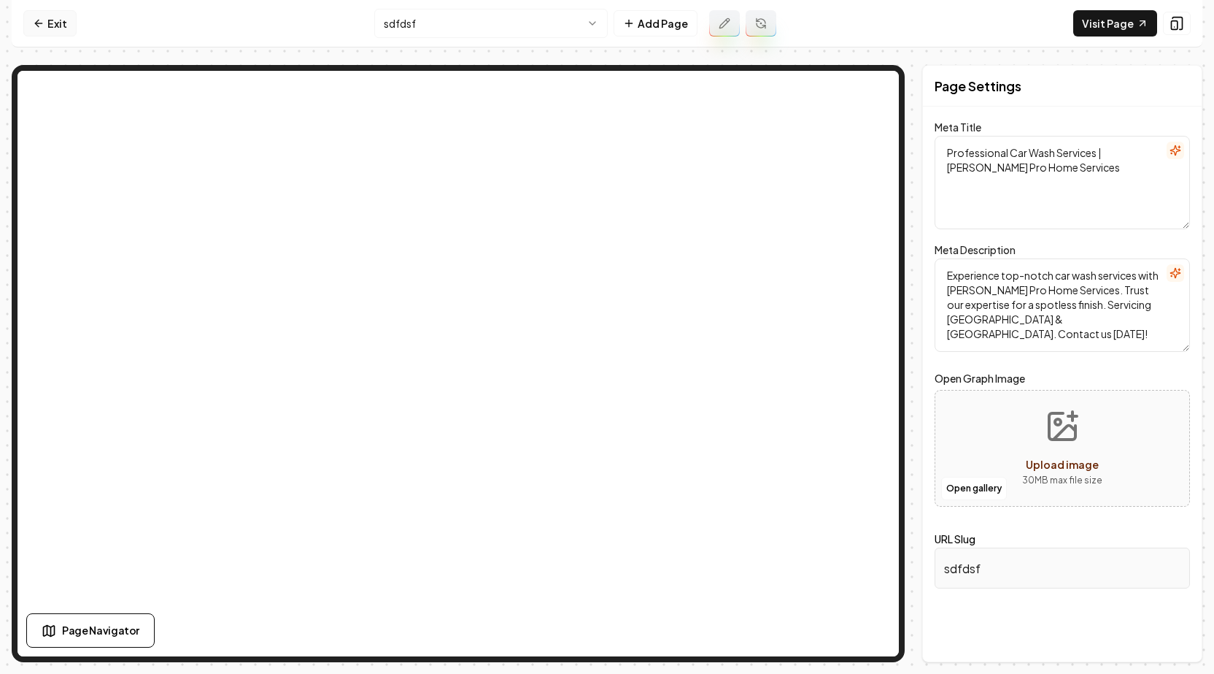
click at [60, 21] on link "Exit" at bounding box center [49, 23] width 53 height 26
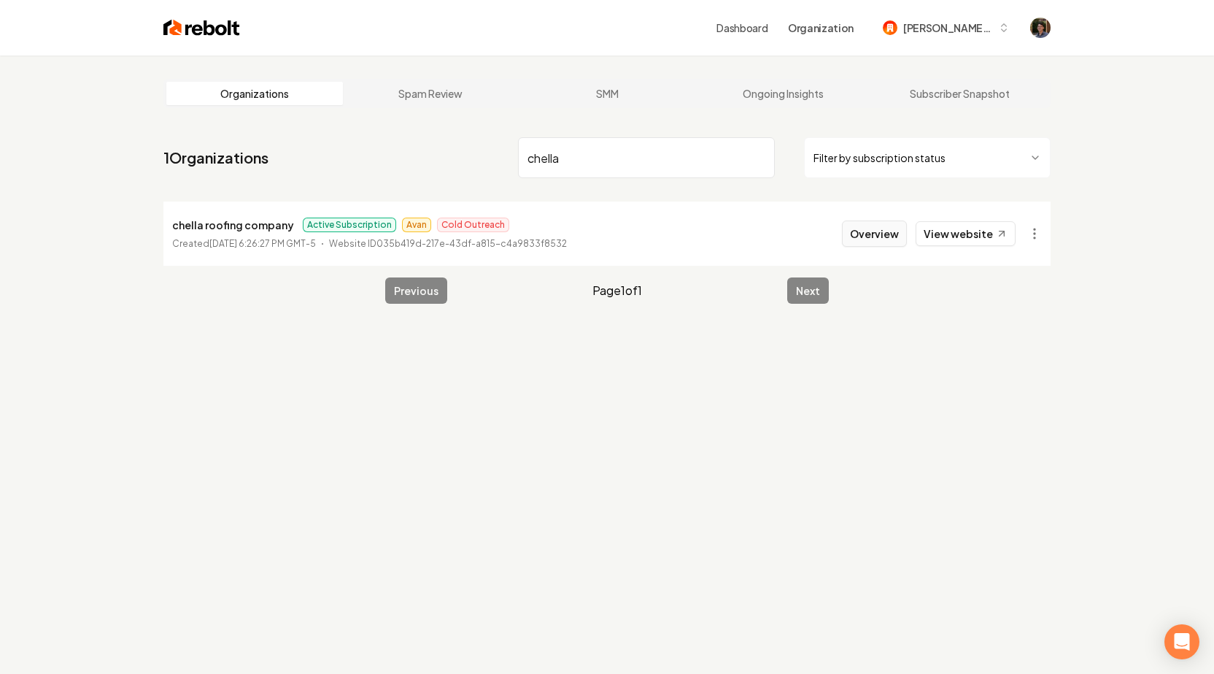
type input "chella"
click at [862, 235] on button "Overview" at bounding box center [874, 233] width 65 height 26
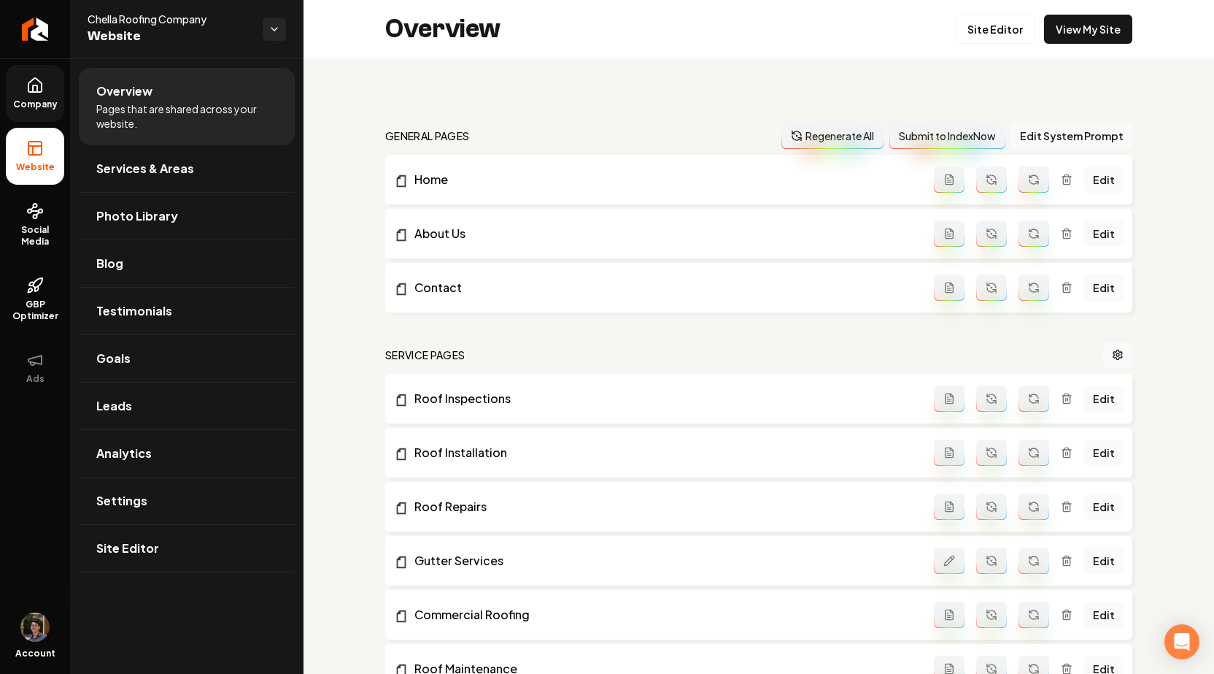
click at [34, 96] on link "Company" at bounding box center [35, 93] width 58 height 57
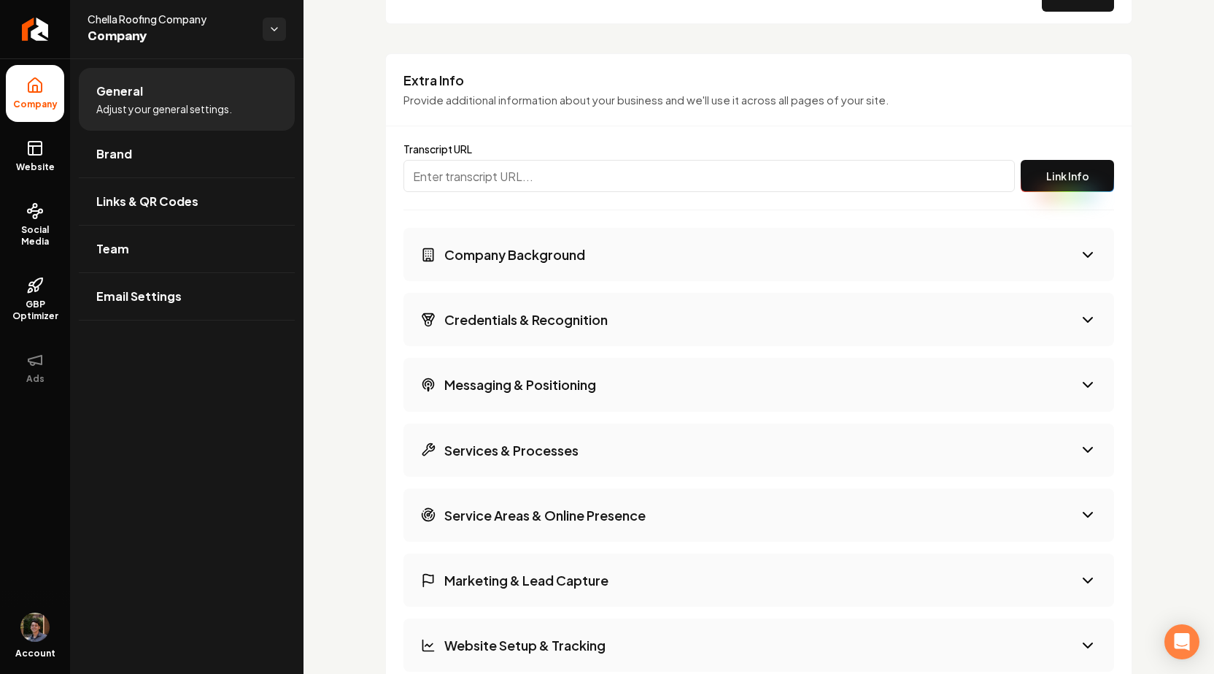
scroll to position [2592, 0]
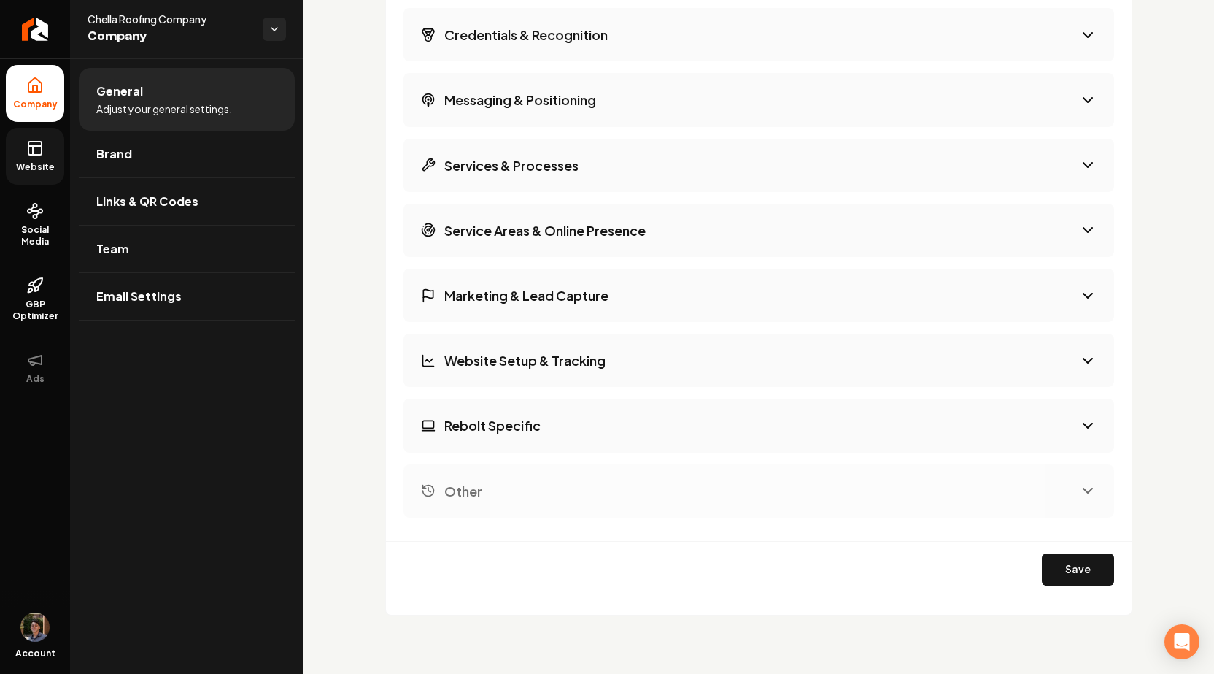
click at [33, 162] on span "Website" at bounding box center [35, 167] width 50 height 12
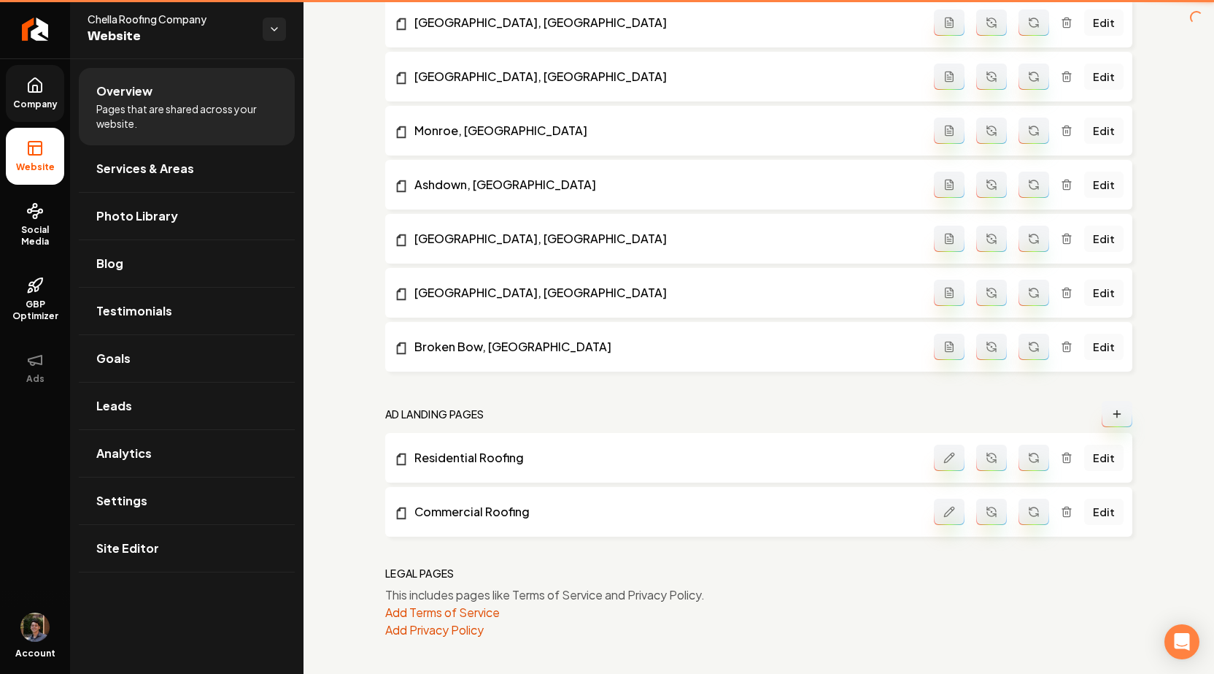
scroll to position [1675, 0]
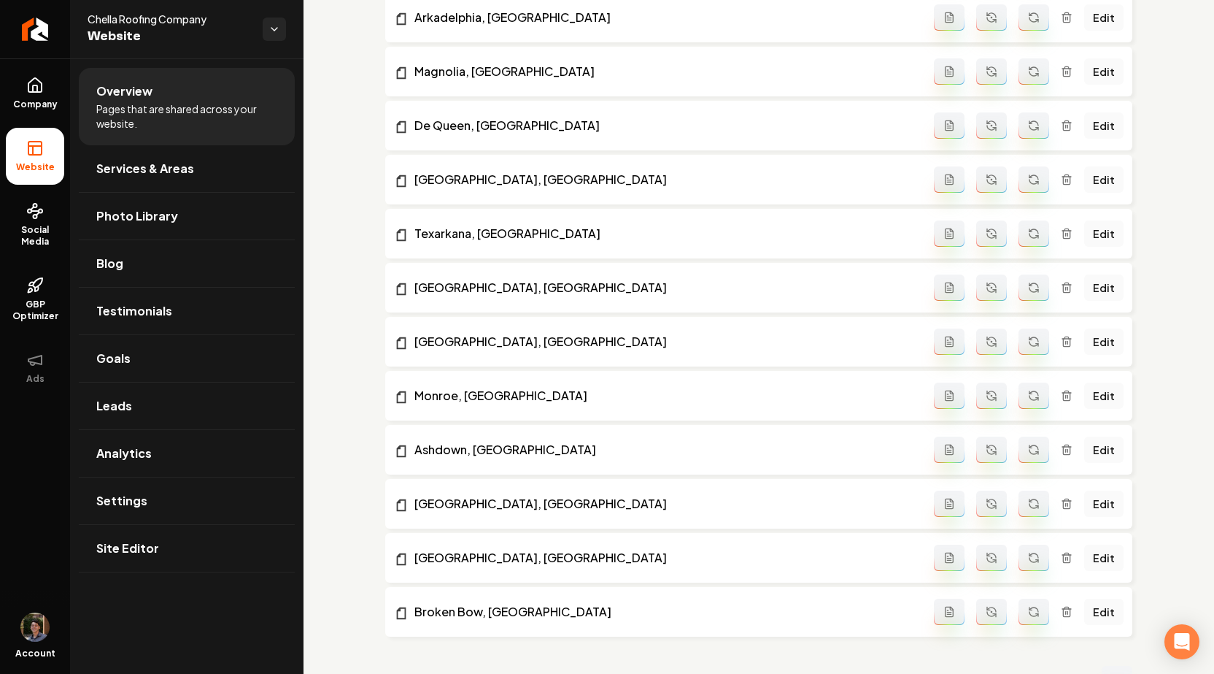
scroll to position [1675, 0]
